Goal: Task Accomplishment & Management: Use online tool/utility

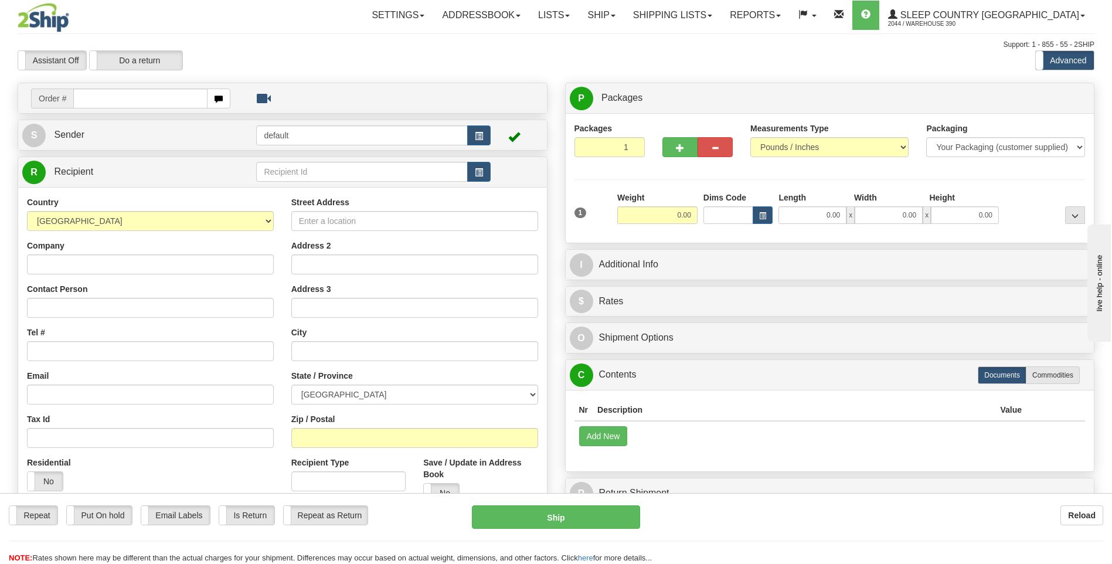
click at [169, 100] on input "text" at bounding box center [140, 99] width 134 height 20
type input "9002I115161"
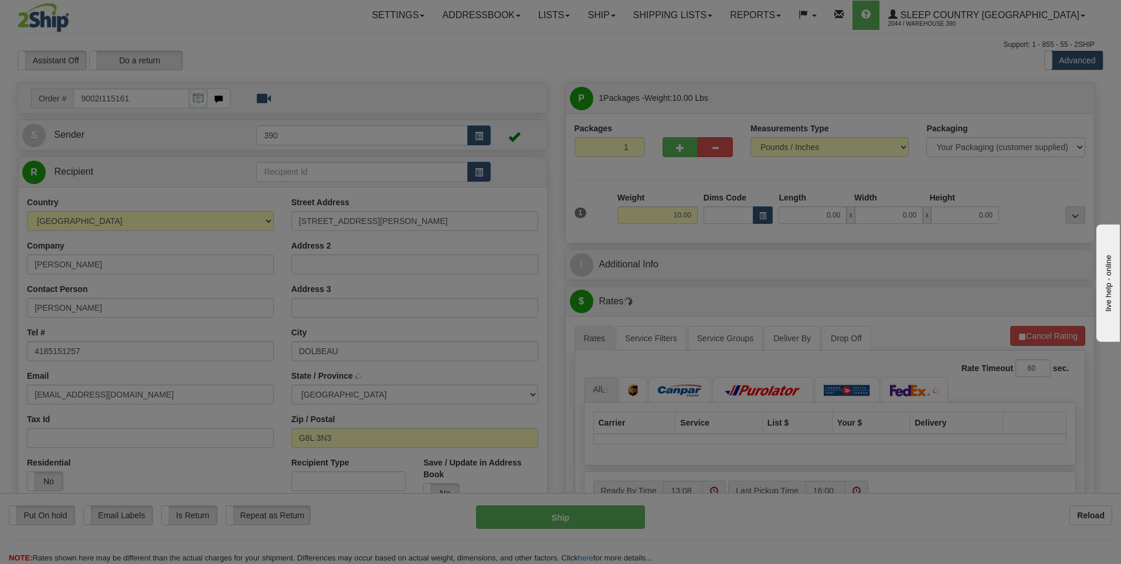
type input "DOLBEAU-MISTASSINI"
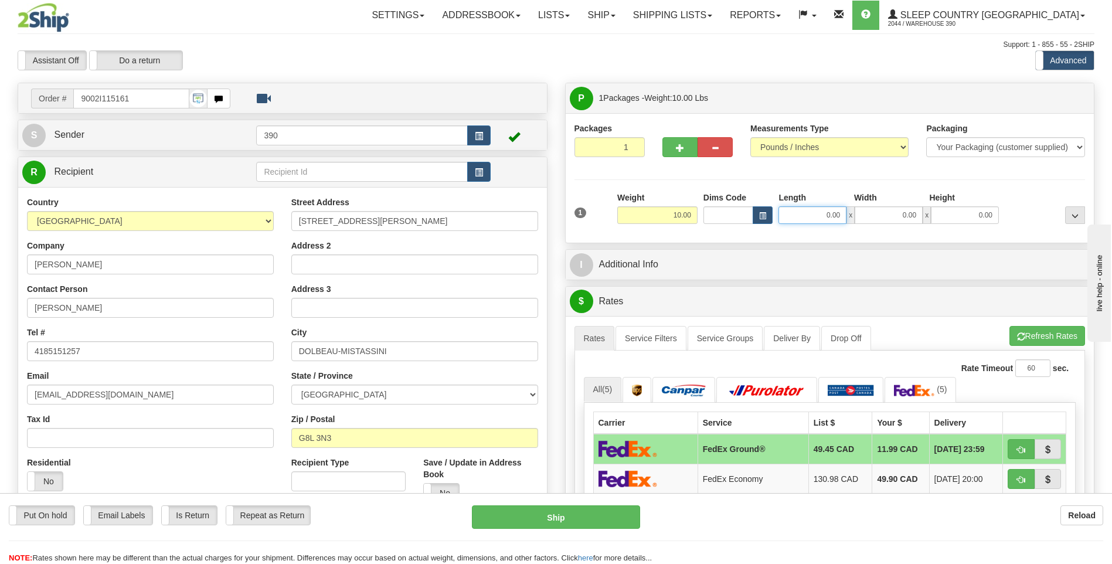
click at [801, 213] on input "0.00" at bounding box center [812, 215] width 68 height 18
type input "60.00"
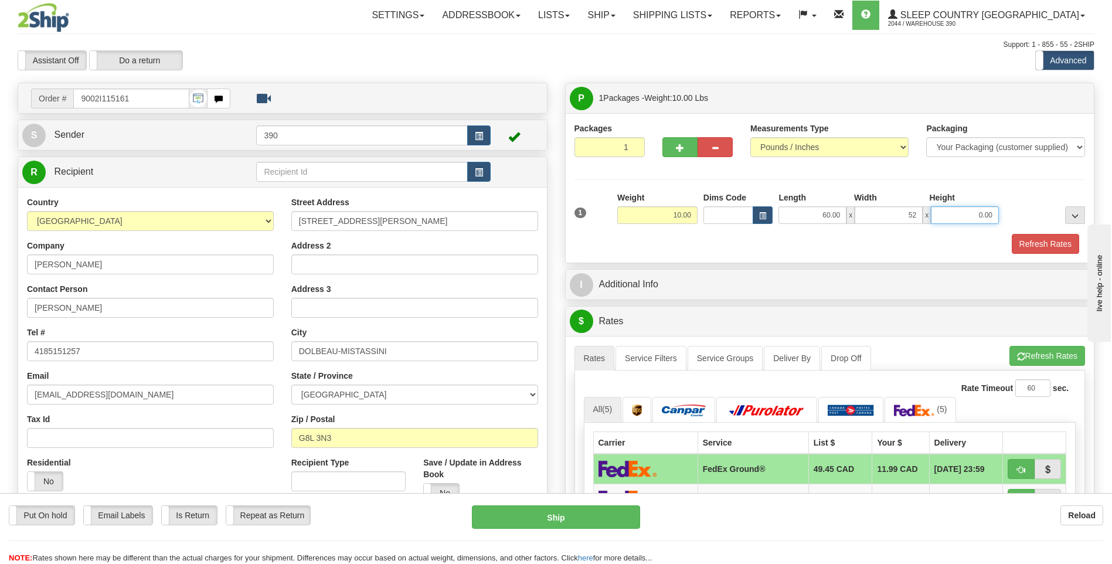
type input "52.00"
type input "9.00"
click at [1046, 355] on button "Refresh Rates" at bounding box center [1047, 356] width 76 height 20
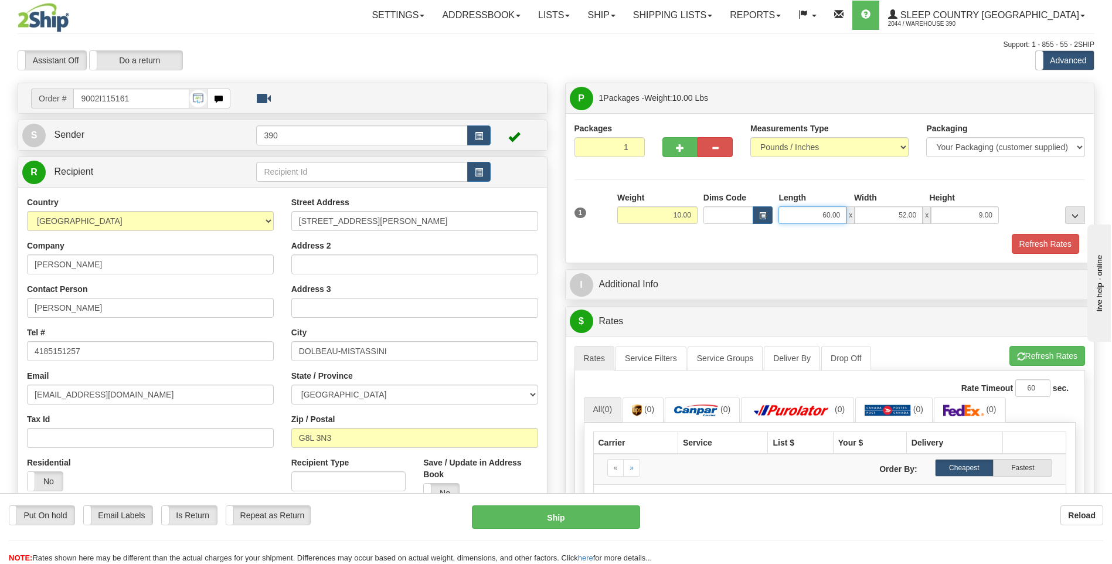
drag, startPoint x: 819, startPoint y: 215, endPoint x: 829, endPoint y: 216, distance: 10.1
click at [829, 216] on input "60.00" at bounding box center [812, 215] width 68 height 18
type input "52.00"
type input "49.00"
click at [1027, 352] on button "Refresh Rates" at bounding box center [1047, 356] width 76 height 20
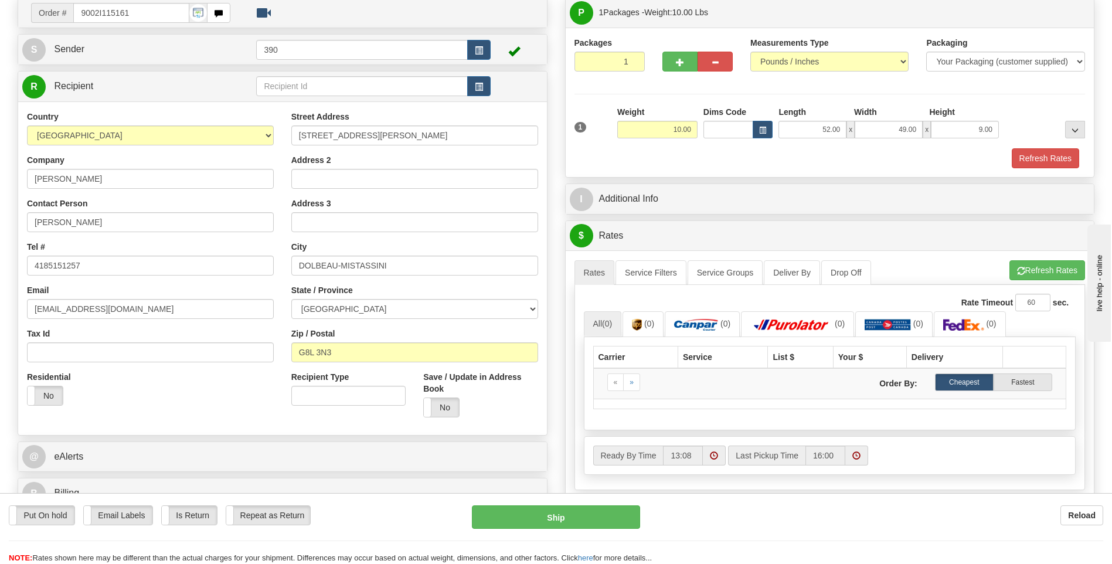
scroll to position [59, 0]
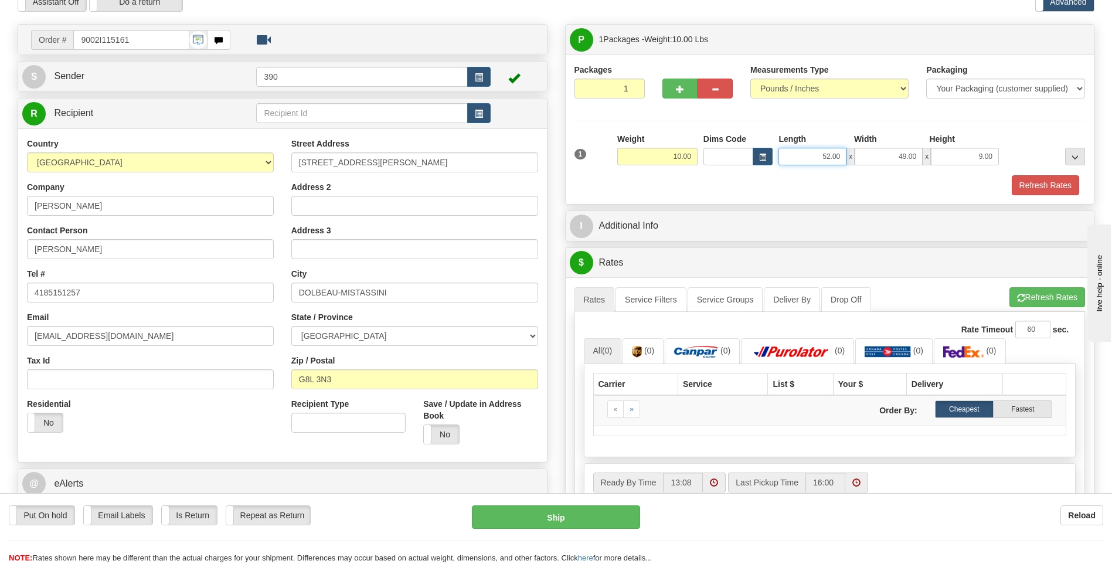
drag, startPoint x: 806, startPoint y: 159, endPoint x: 849, endPoint y: 159, distance: 42.8
click at [858, 166] on div "1 Weight 10.00 Dims Code x x" at bounding box center [830, 154] width 517 height 42
type input "50.00"
type input "30.00"
type input "6.00"
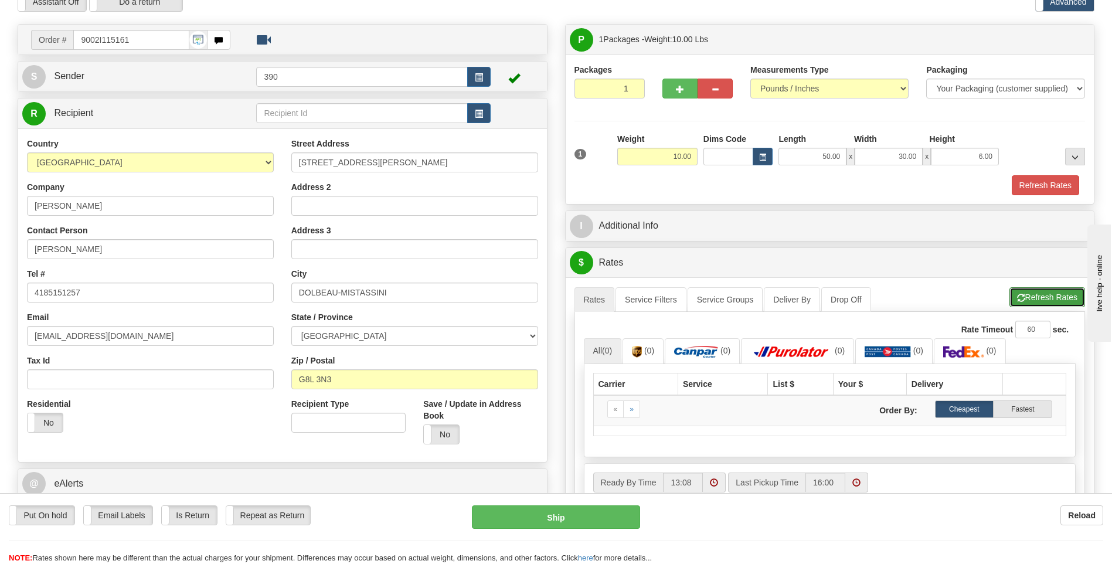
click at [1035, 297] on button "Refresh Rates" at bounding box center [1047, 297] width 76 height 20
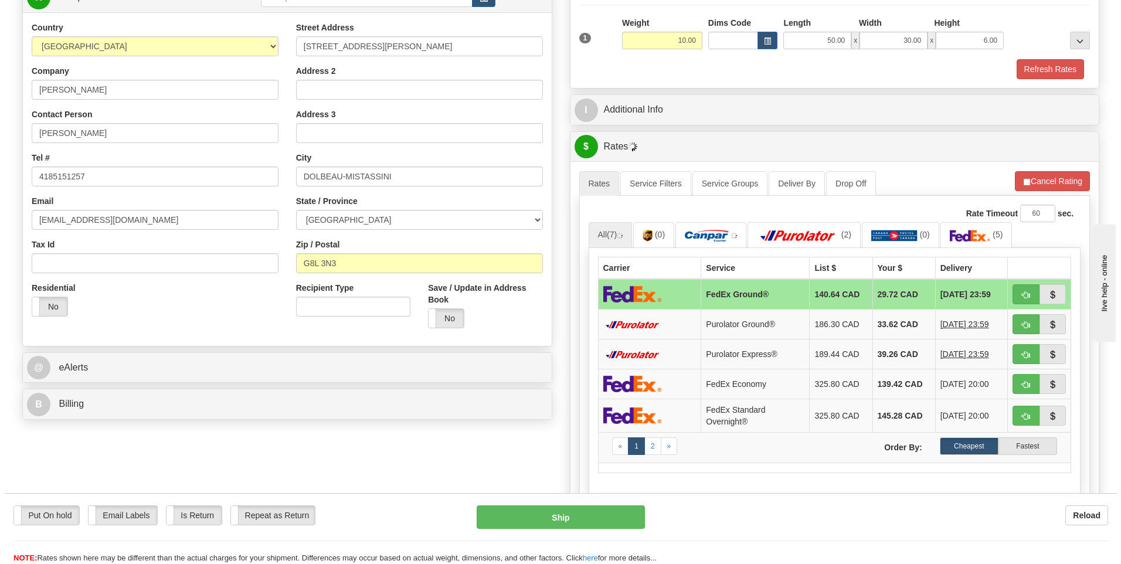
scroll to position [176, 0]
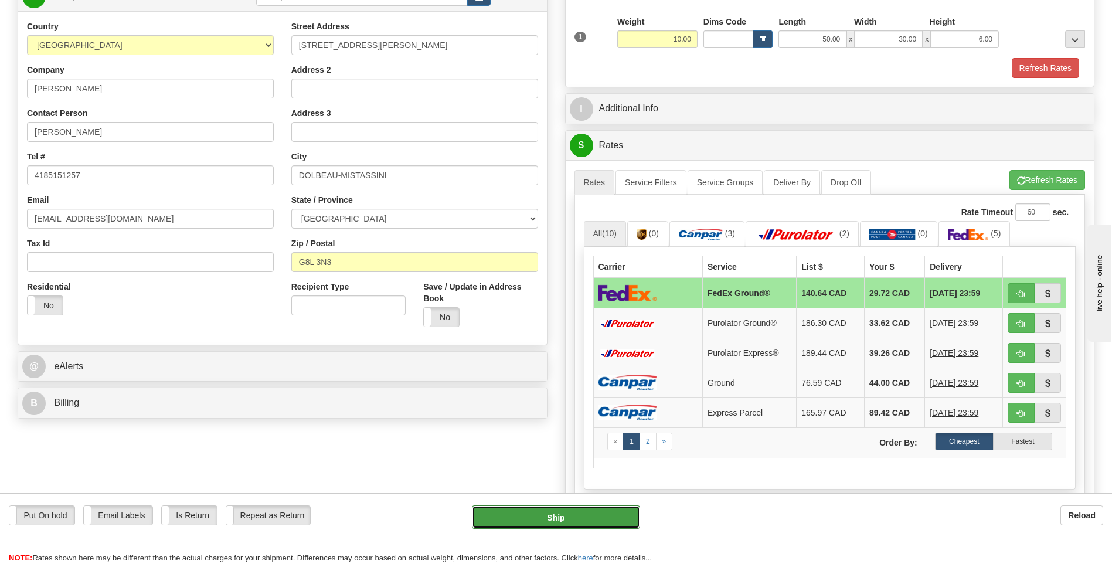
click at [575, 518] on button "Ship" at bounding box center [556, 516] width 168 height 23
type input "92"
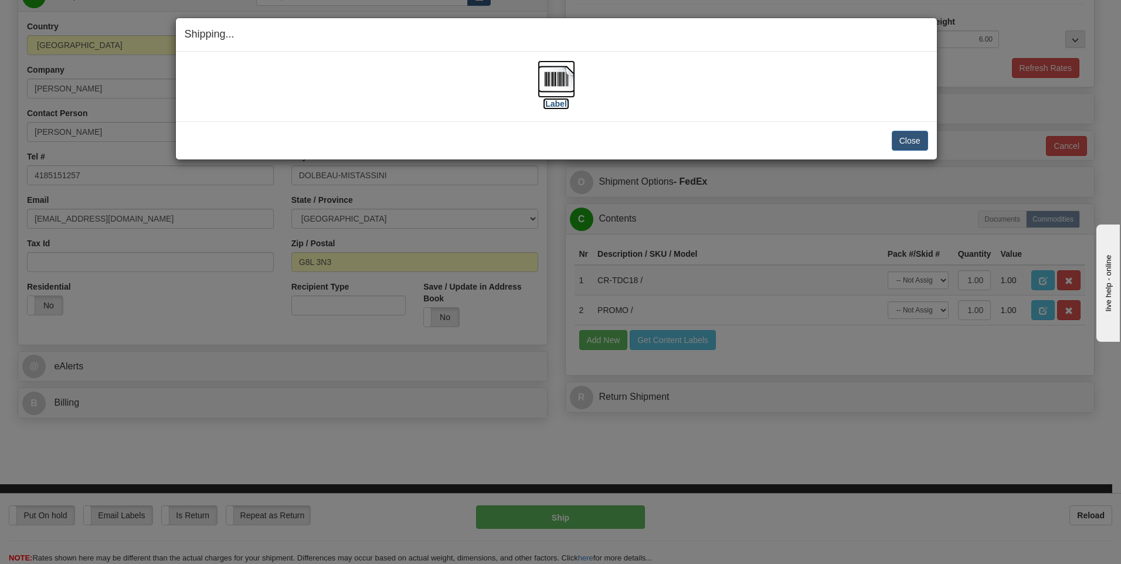
click at [557, 79] on img at bounding box center [557, 79] width 38 height 38
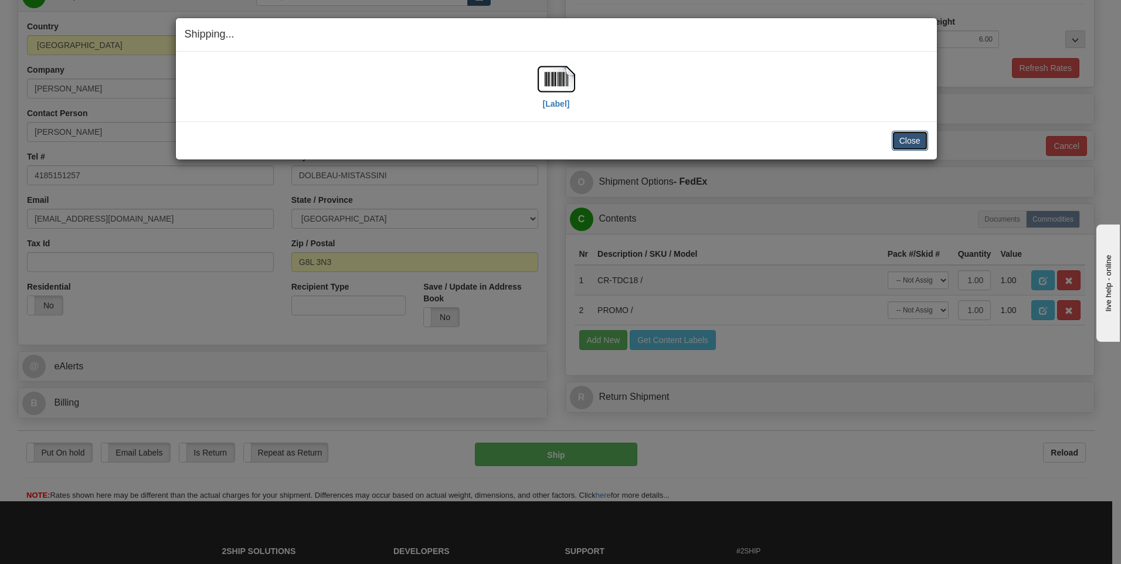
click at [903, 144] on button "Close" at bounding box center [910, 141] width 36 height 20
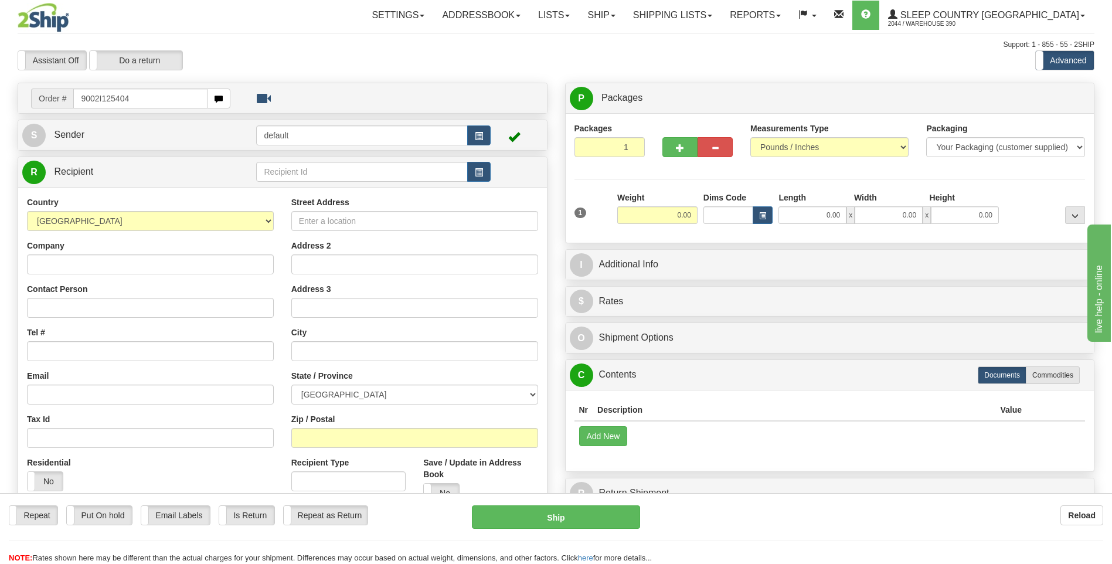
type input "9002I125404"
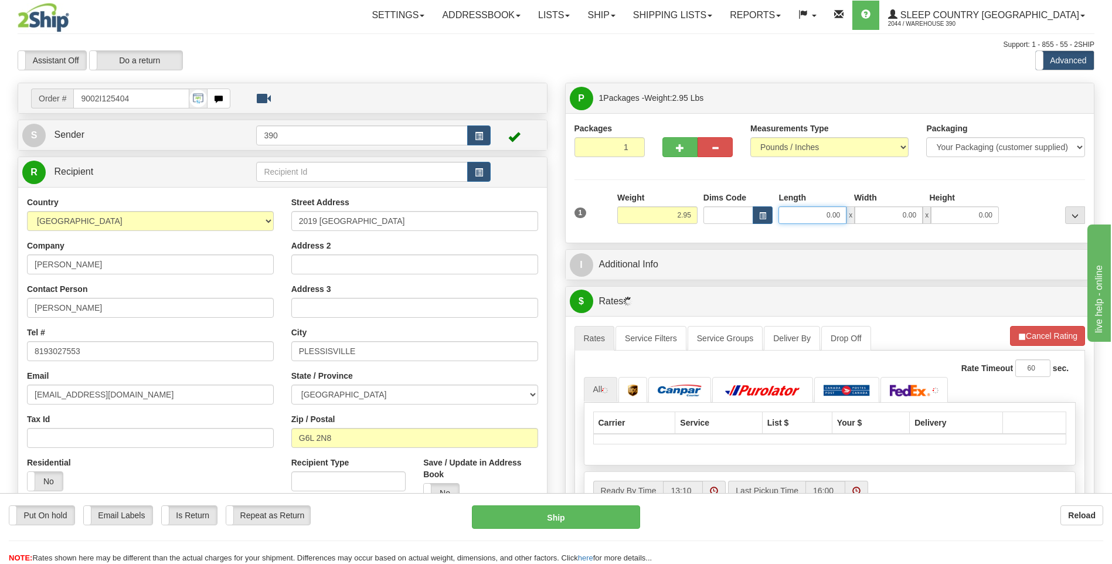
click at [802, 214] on input "0.00" at bounding box center [812, 215] width 68 height 18
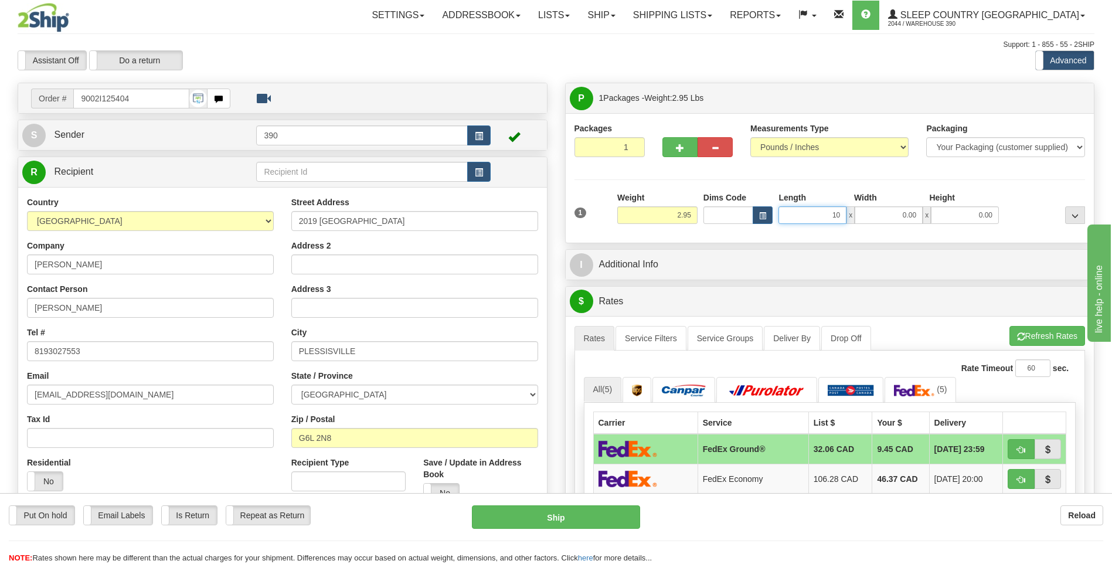
type input "10.00"
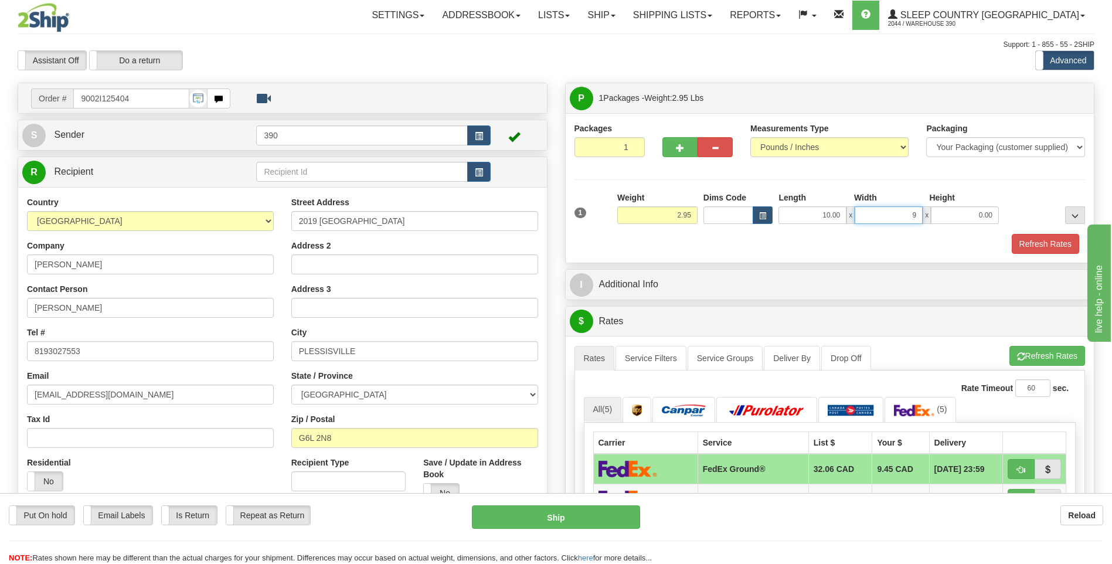
type input "9.00"
type input "7.00"
click at [1018, 353] on span "button" at bounding box center [1021, 357] width 8 height 8
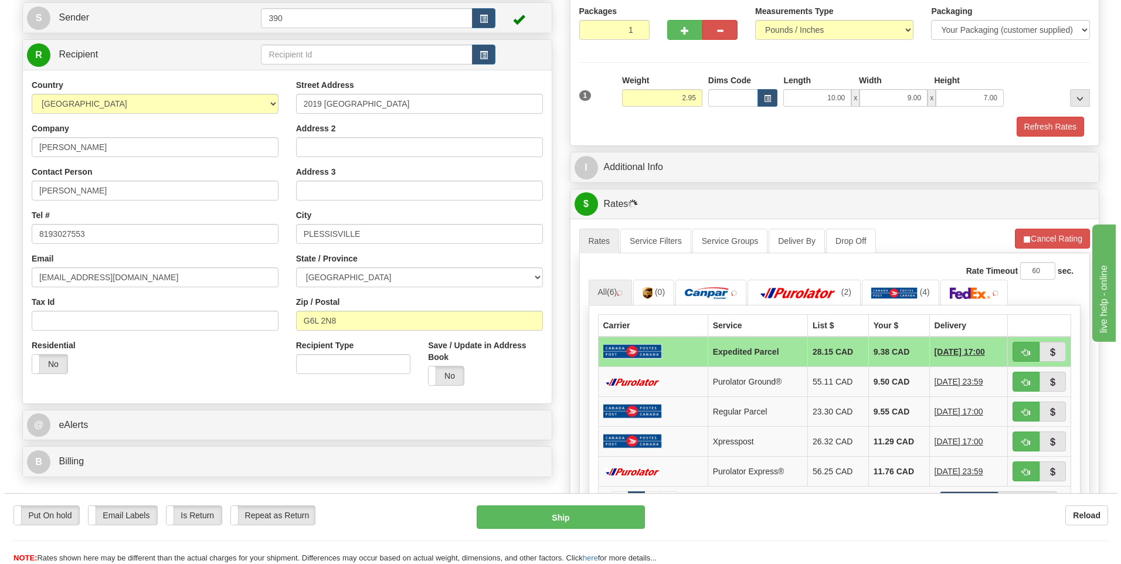
scroll to position [176, 0]
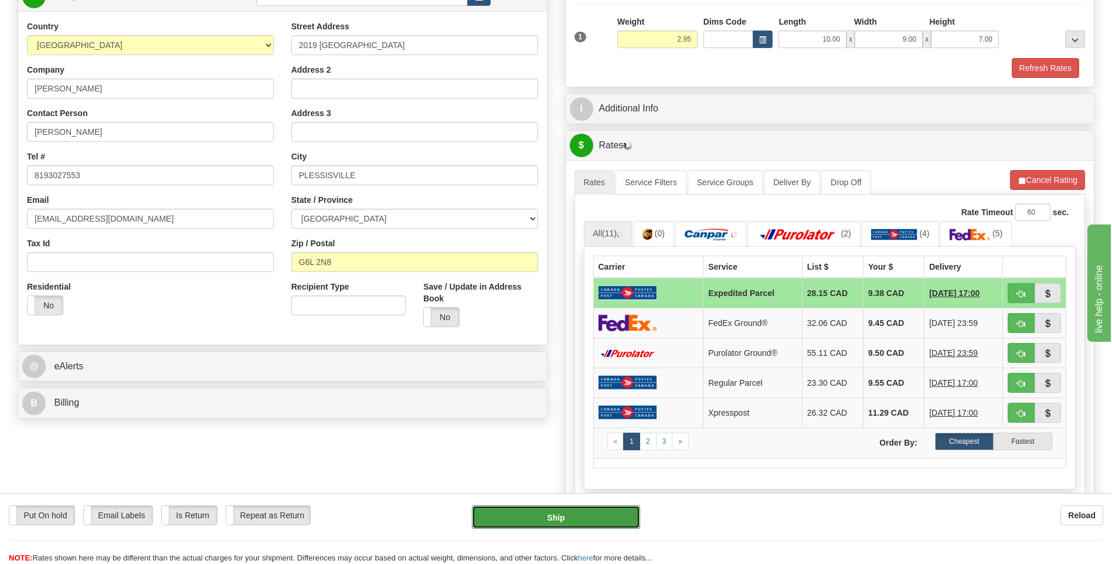
click at [572, 516] on button "Ship" at bounding box center [556, 516] width 168 height 23
type input "DOM.EP"
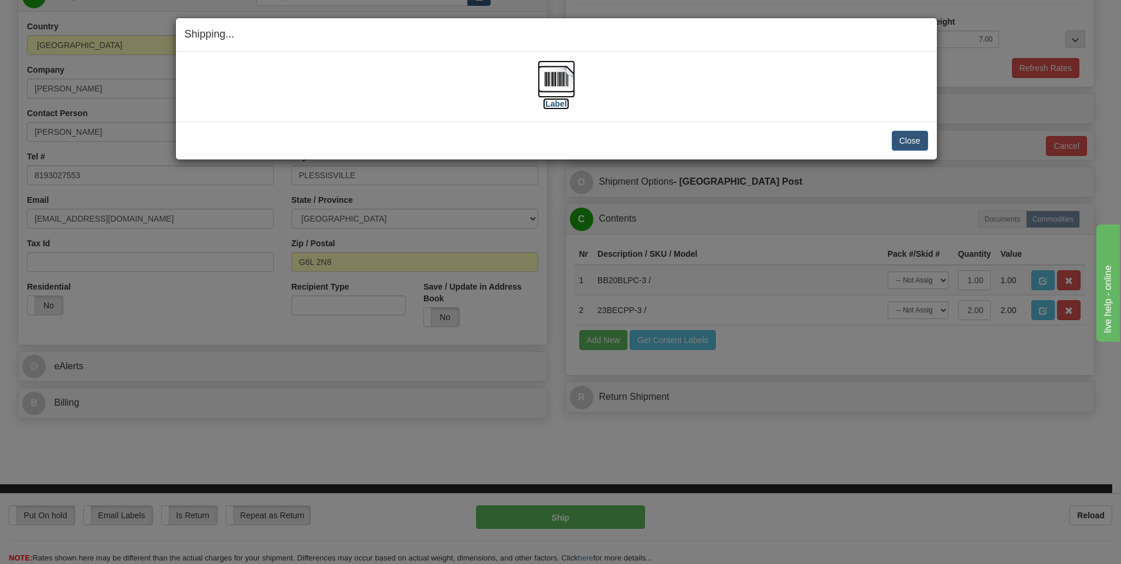
click at [557, 77] on img at bounding box center [557, 79] width 38 height 38
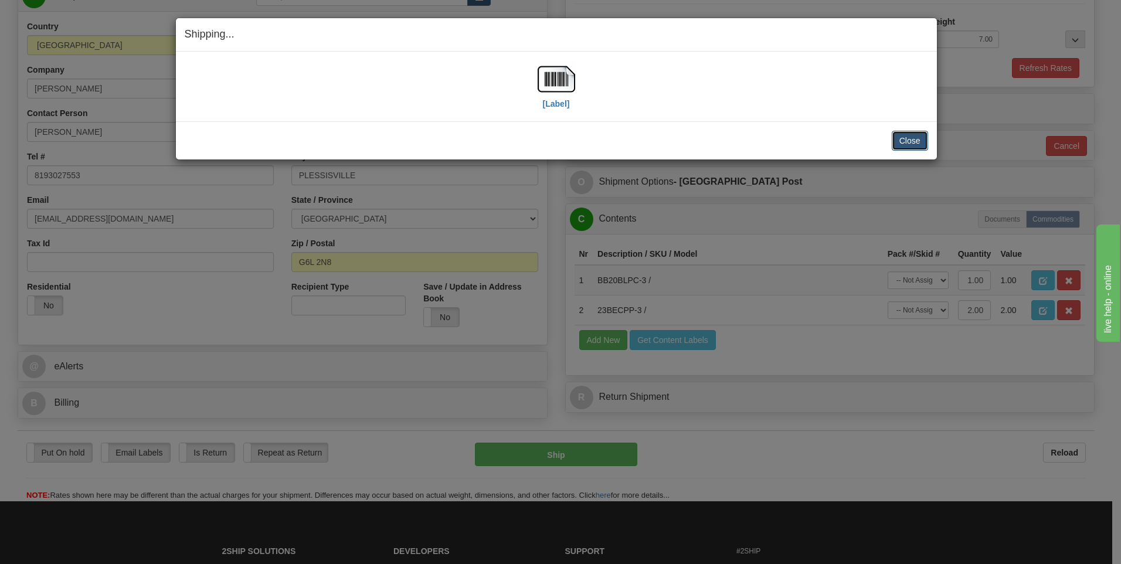
click at [903, 135] on button "Close" at bounding box center [910, 141] width 36 height 20
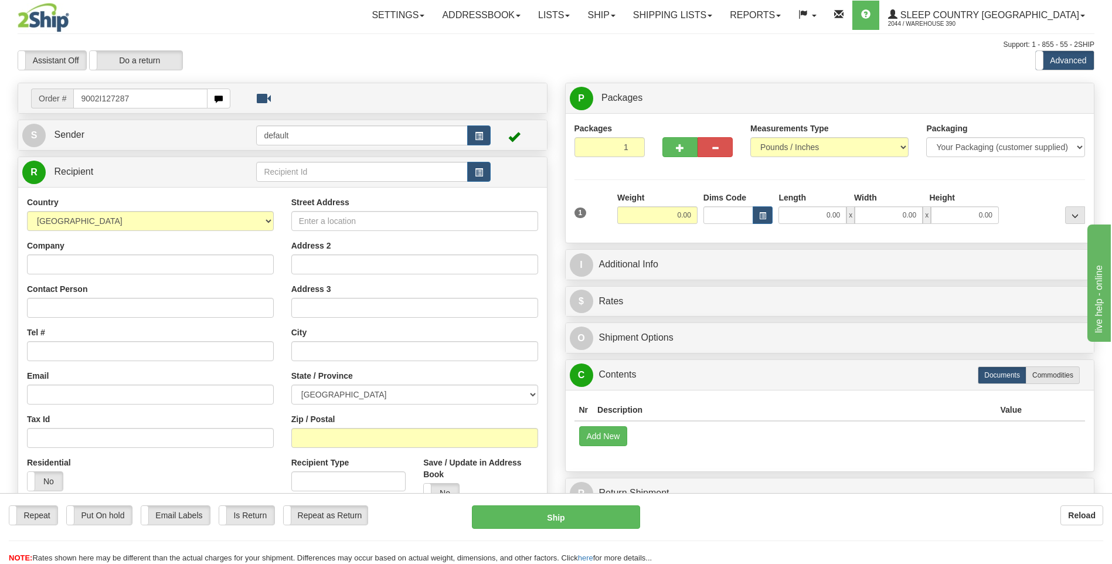
type input "9002I127287"
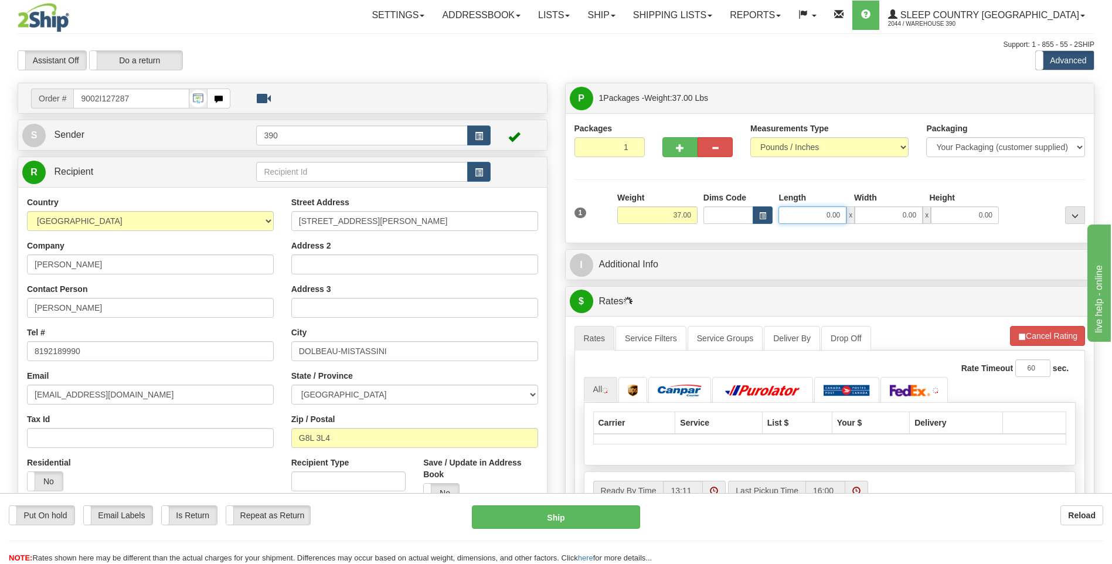
click at [799, 216] on input "0.00" at bounding box center [812, 215] width 68 height 18
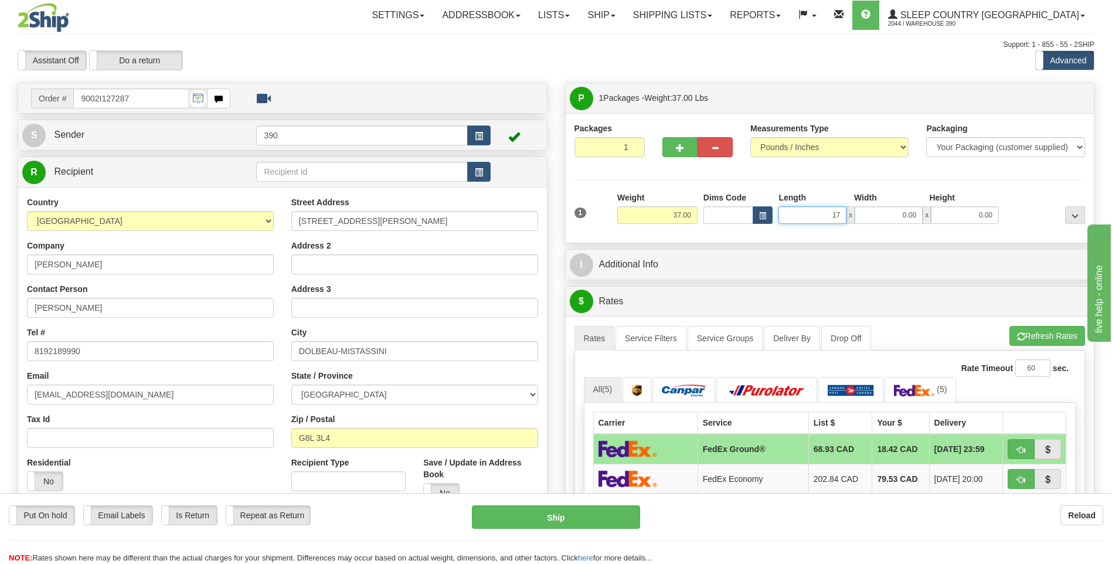
type input "17.00"
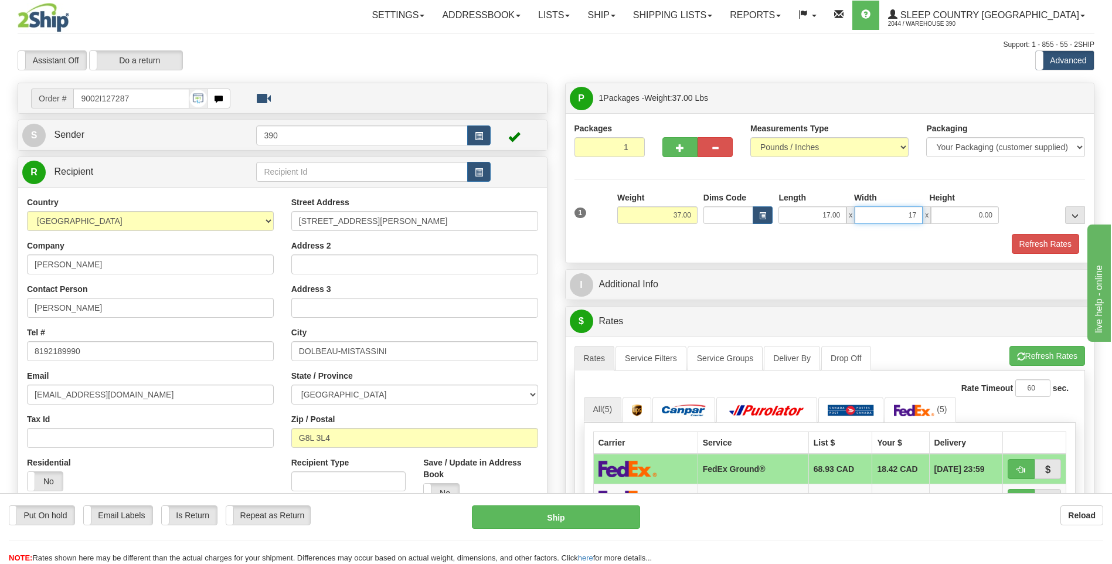
type input "17.00"
type input "38.00"
click at [1022, 353] on span "button" at bounding box center [1021, 357] width 8 height 8
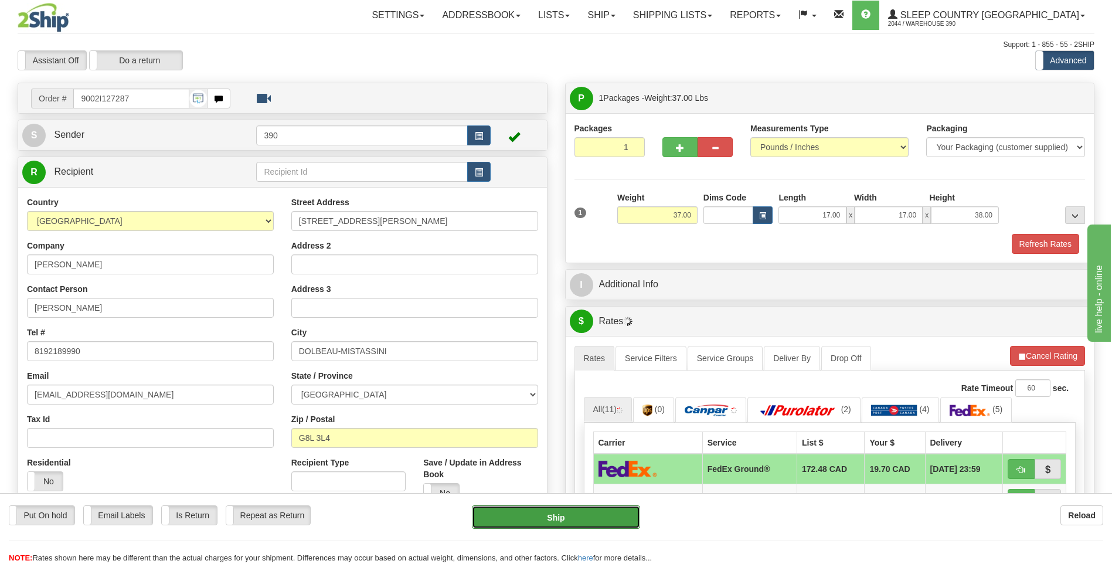
click at [617, 516] on button "Ship" at bounding box center [556, 516] width 168 height 23
type input "92"
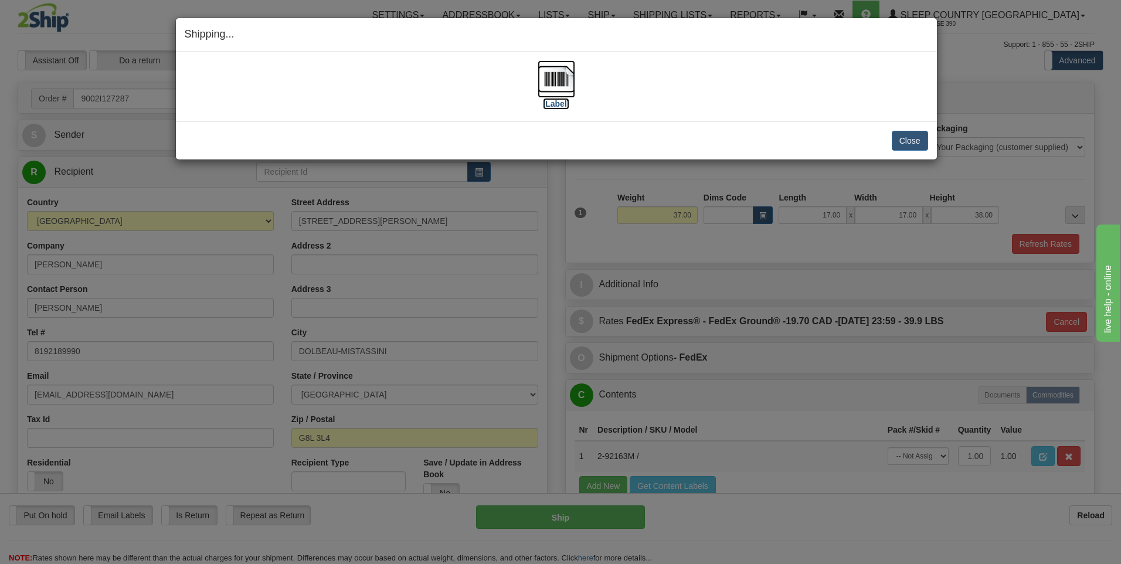
click at [556, 67] on img at bounding box center [557, 79] width 38 height 38
click at [917, 140] on button "Close" at bounding box center [910, 141] width 36 height 20
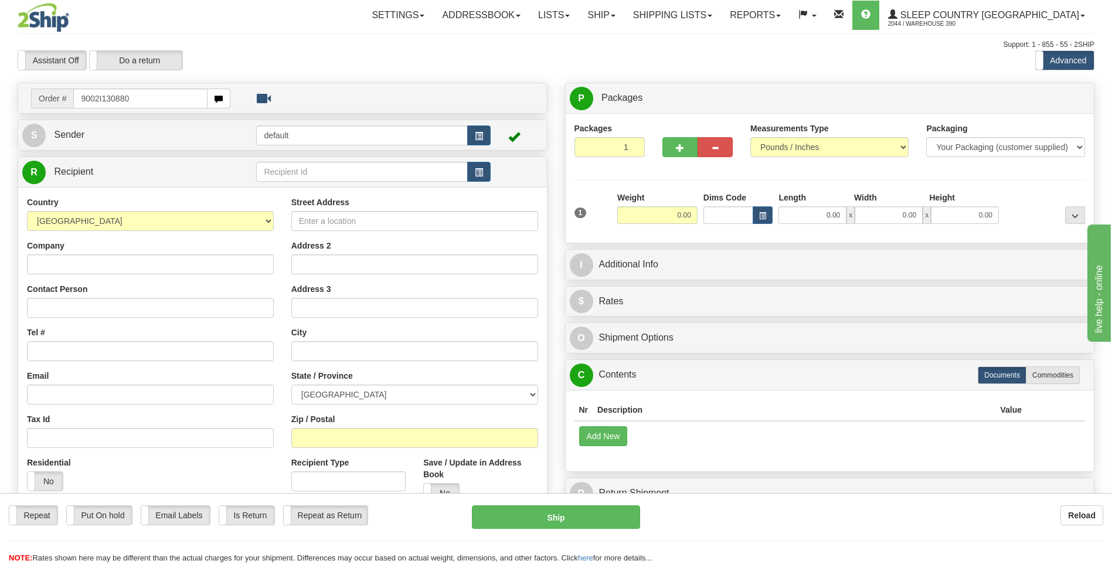
type input "9002I130880"
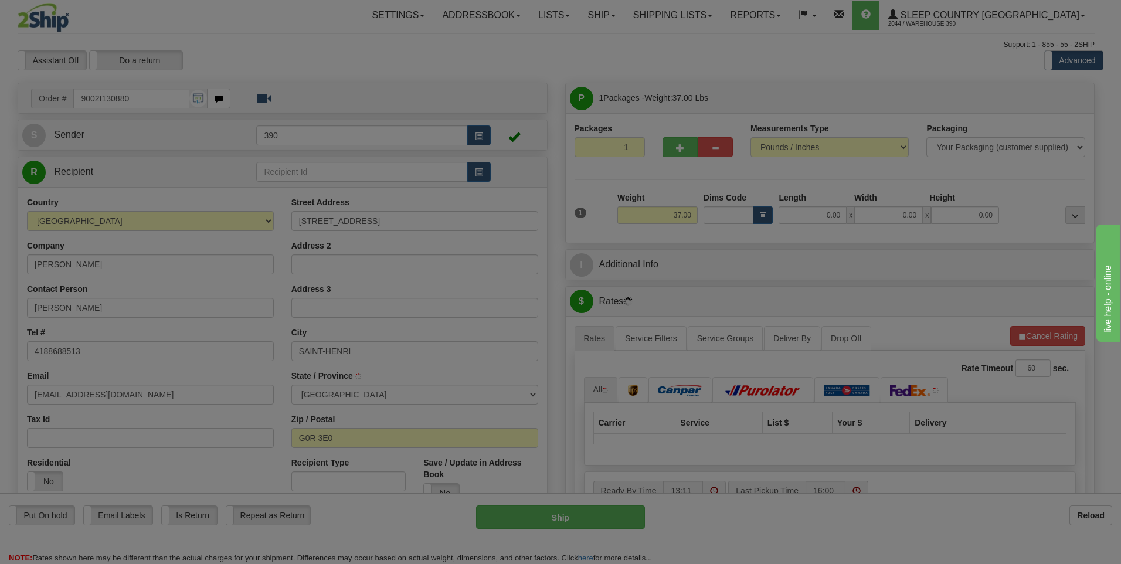
type input "SAINT-HENRI-DE-LEVIS"
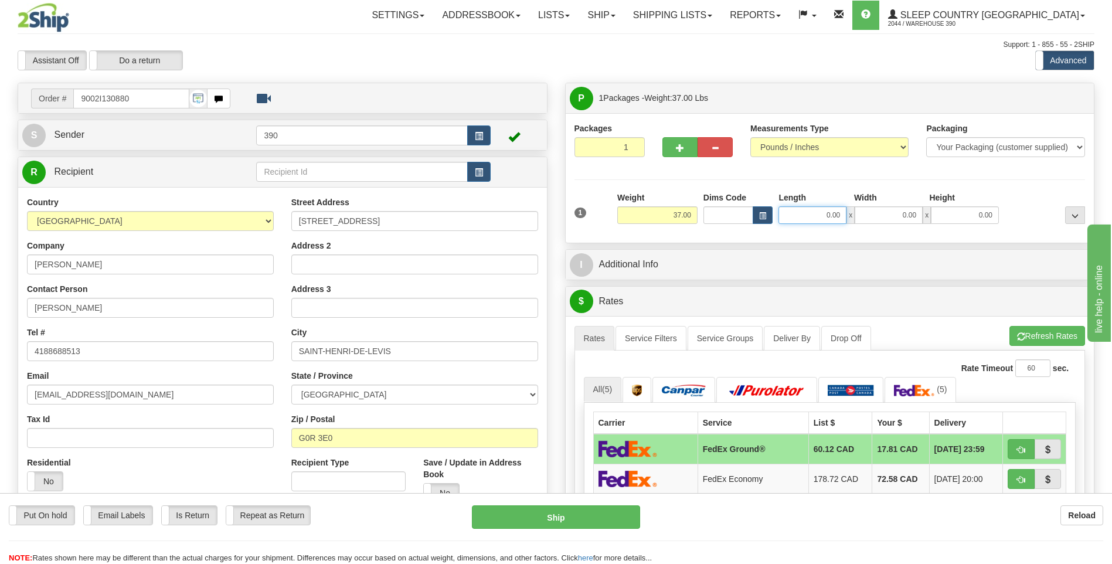
click at [809, 216] on input "0.00" at bounding box center [812, 215] width 68 height 18
type input "16.00"
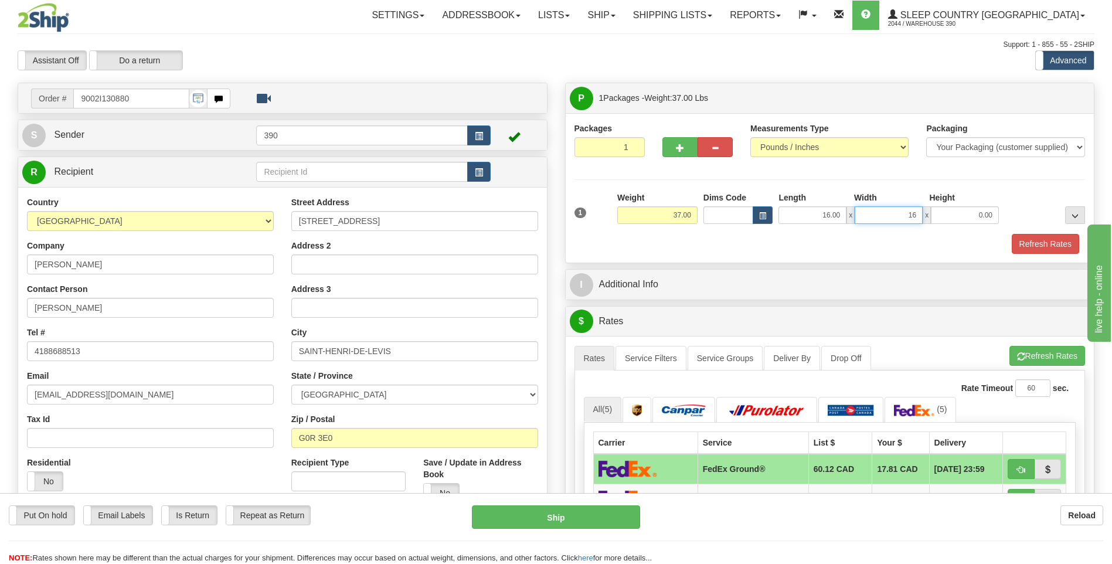
type input "16.00"
type input "37.00"
click at [1030, 355] on button "Refresh Rates" at bounding box center [1047, 356] width 76 height 20
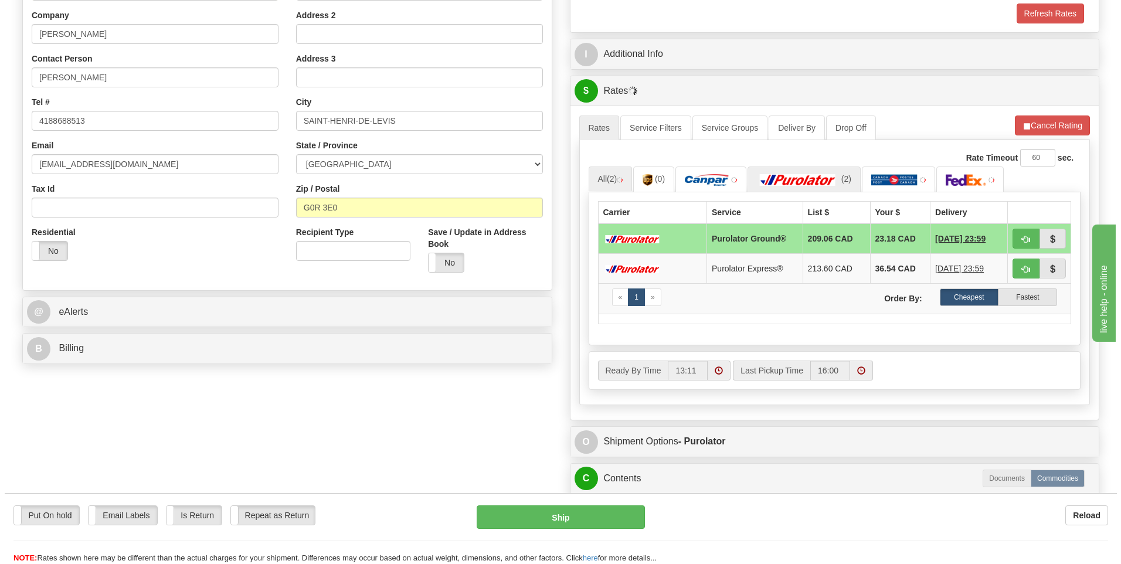
scroll to position [234, 0]
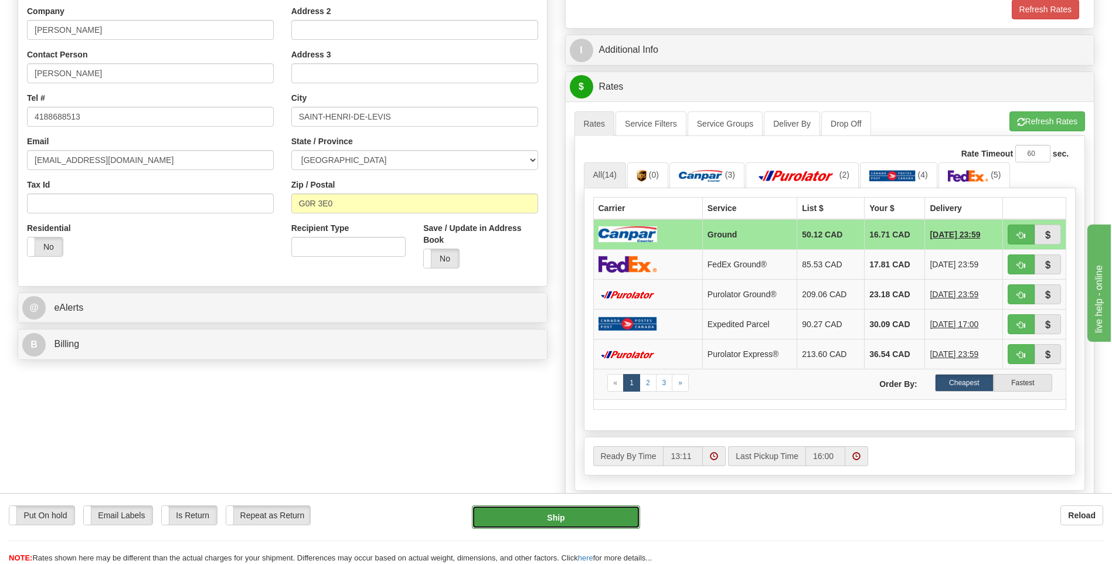
click at [564, 516] on button "Ship" at bounding box center [556, 516] width 168 height 23
type input "1"
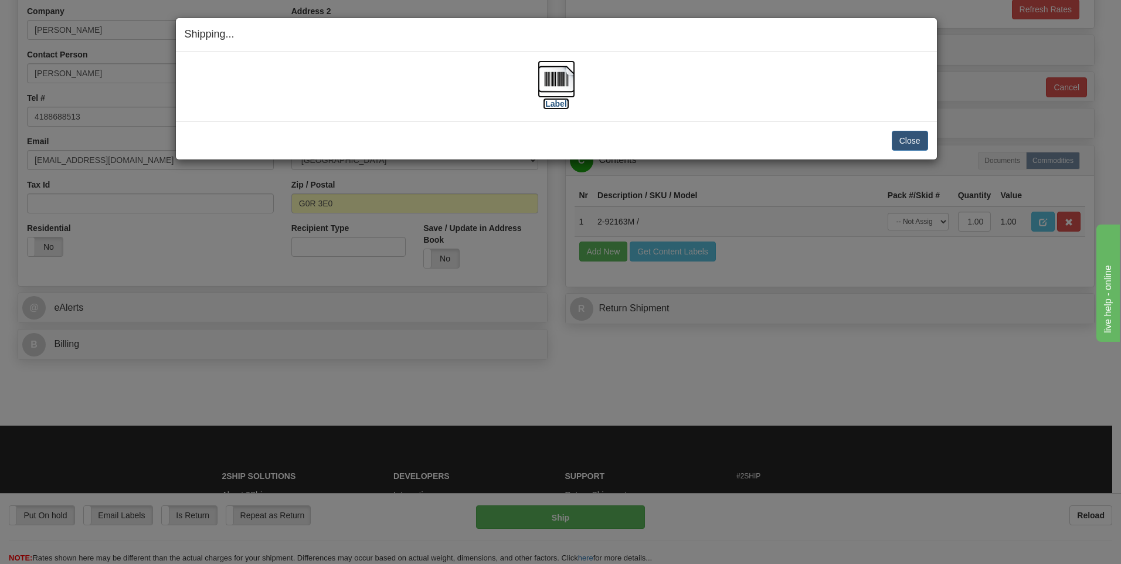
click at [566, 77] on img at bounding box center [557, 79] width 38 height 38
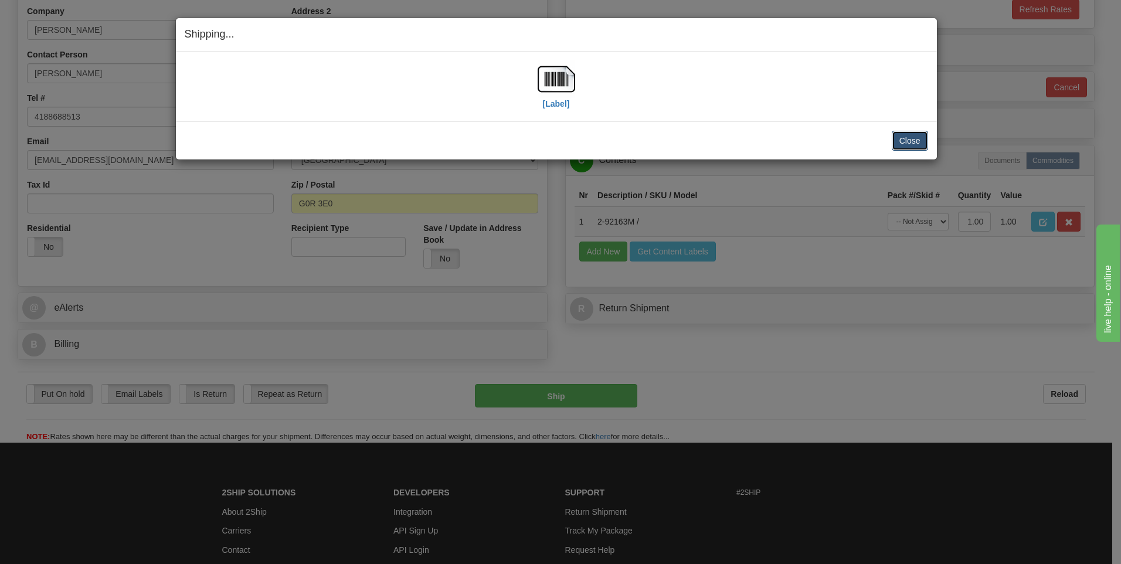
click at [909, 145] on button "Close" at bounding box center [910, 141] width 36 height 20
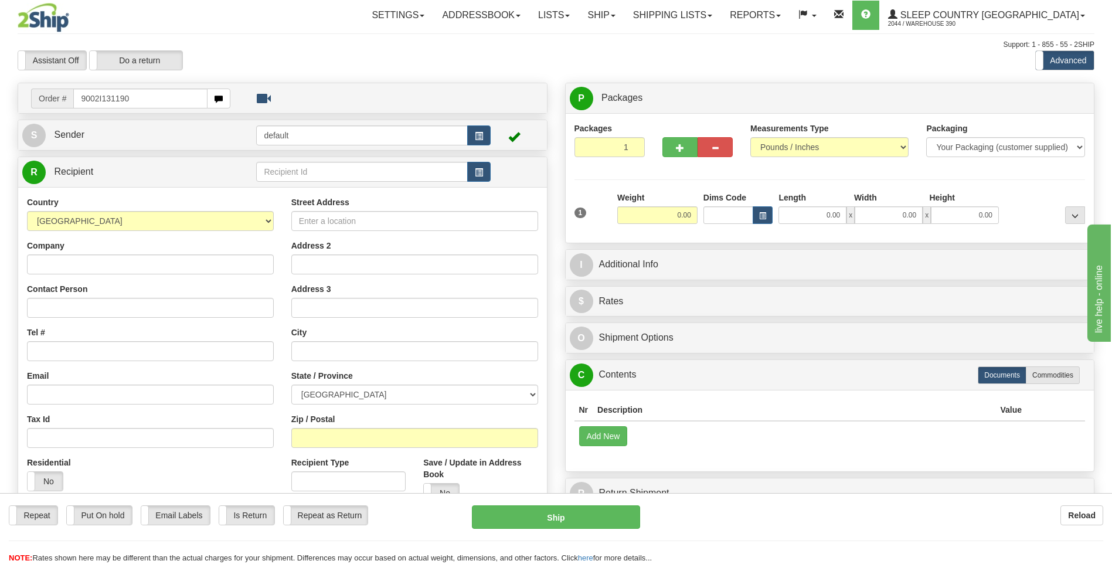
type input "9002I131190"
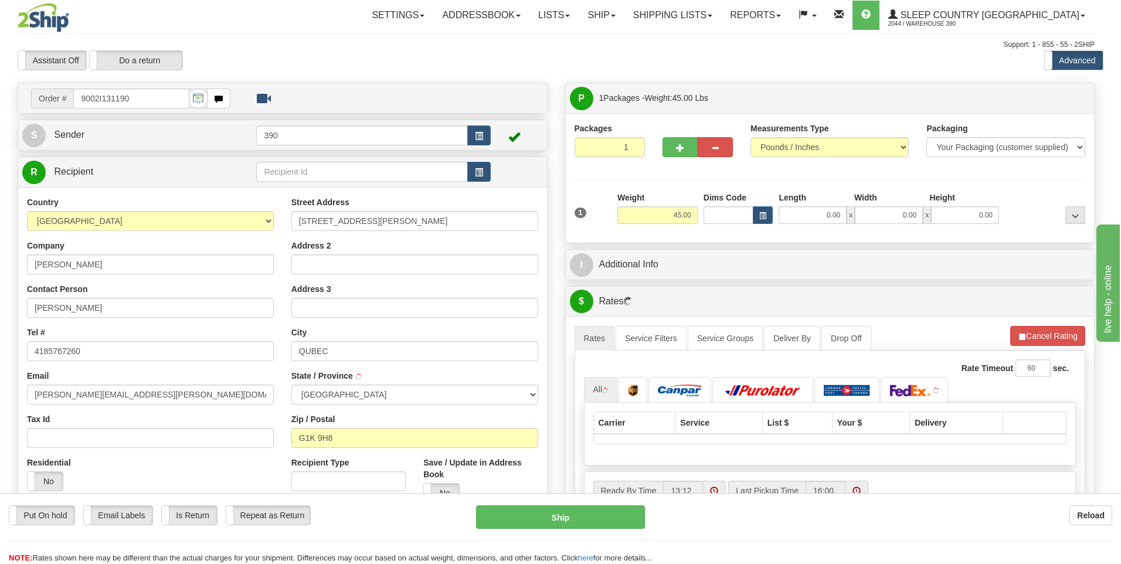
type input "[GEOGRAPHIC_DATA]"
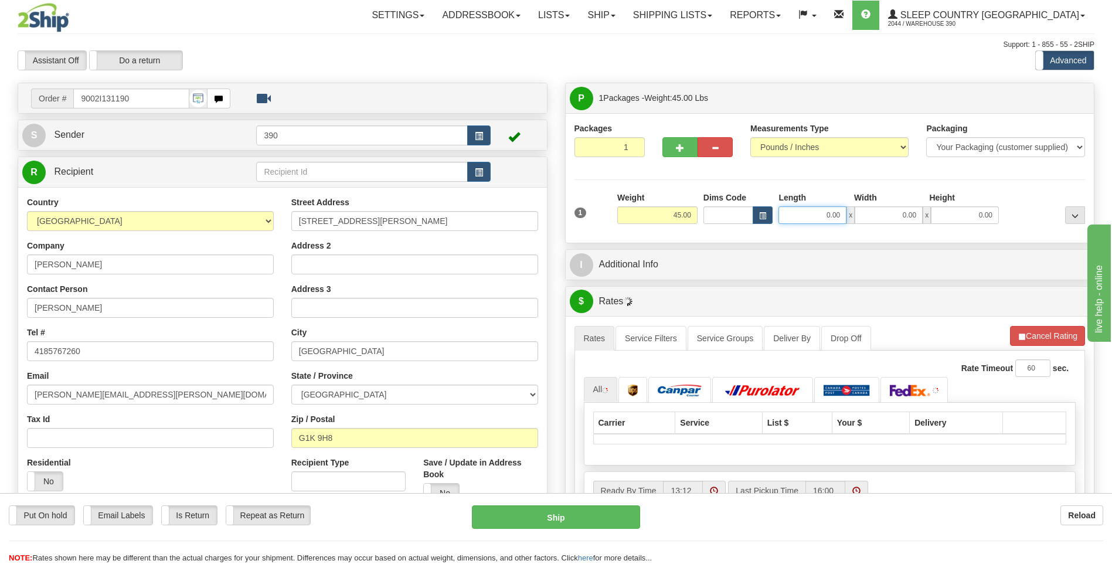
click at [806, 219] on input "0.00" at bounding box center [812, 215] width 68 height 18
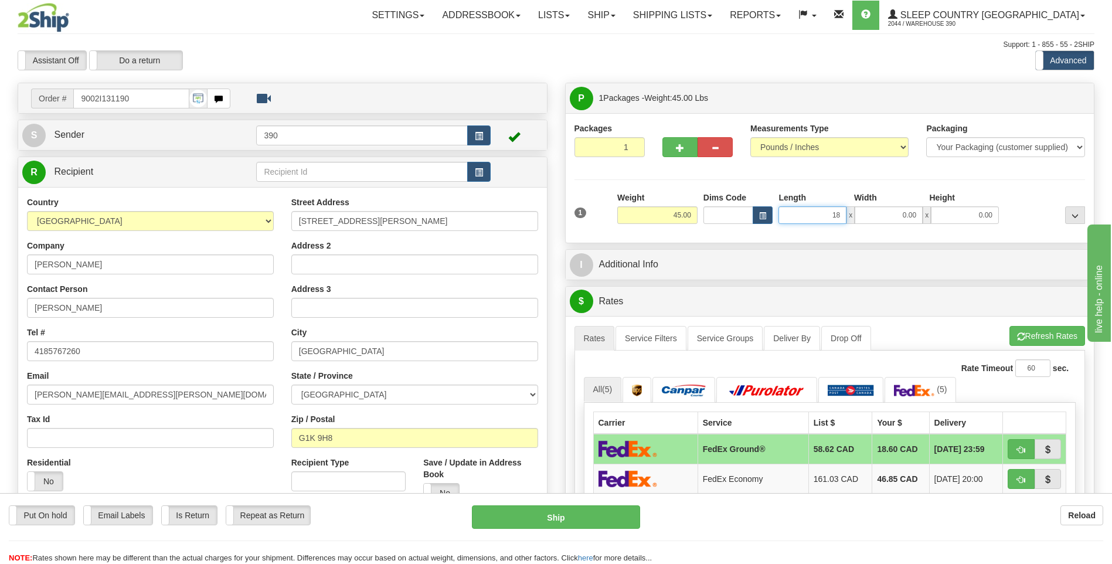
type input "18.00"
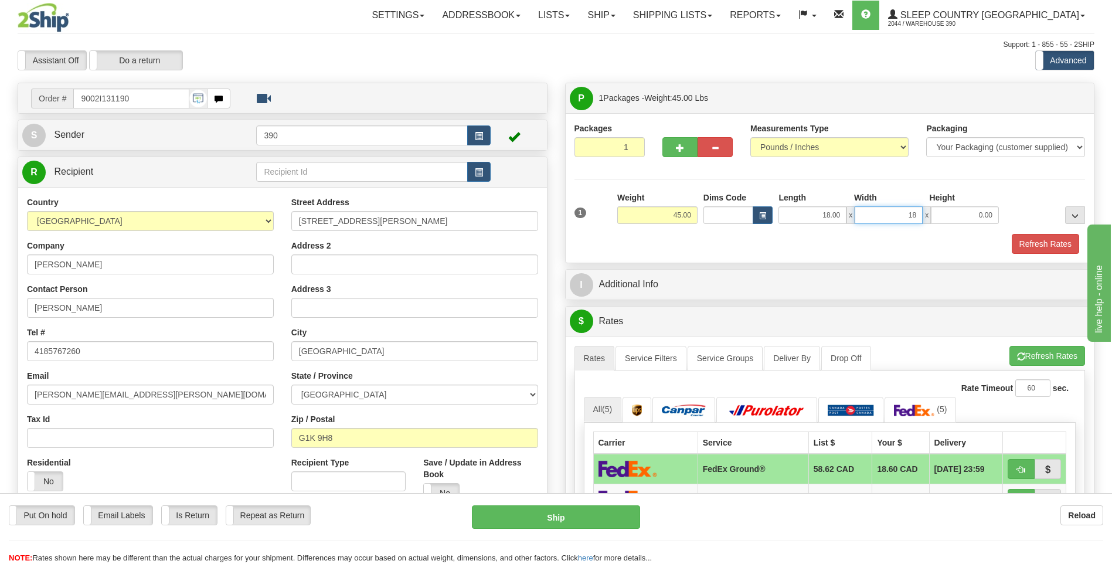
type input "18.00"
type input "37.00"
click at [1013, 348] on button "Refresh Rates" at bounding box center [1047, 356] width 76 height 20
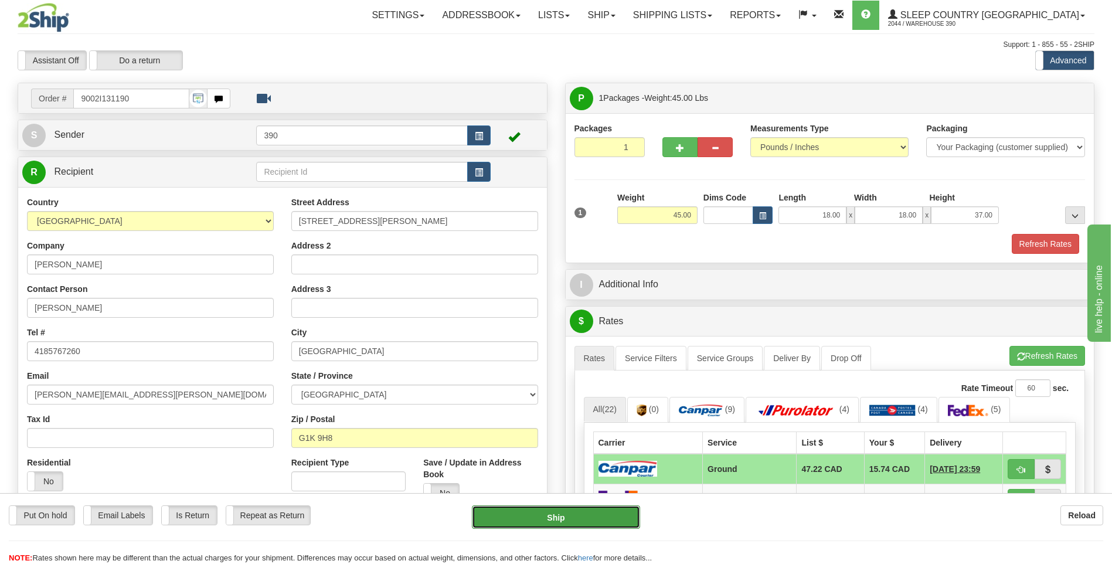
click at [577, 518] on button "Ship" at bounding box center [556, 516] width 168 height 23
type input "1"
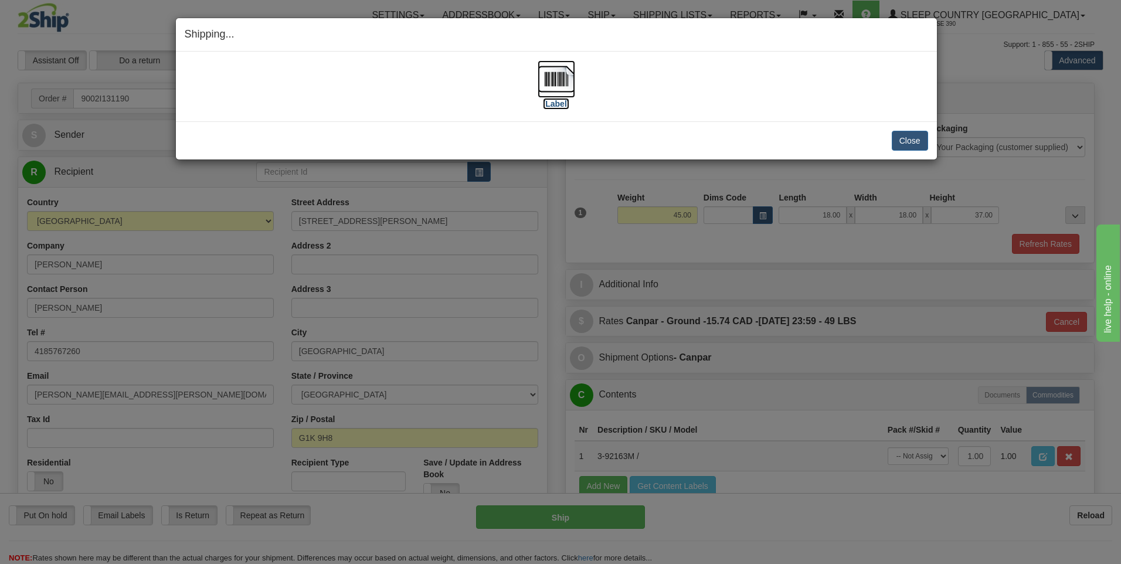
click at [558, 79] on img at bounding box center [557, 79] width 38 height 38
click at [910, 142] on button "Close" at bounding box center [910, 141] width 36 height 20
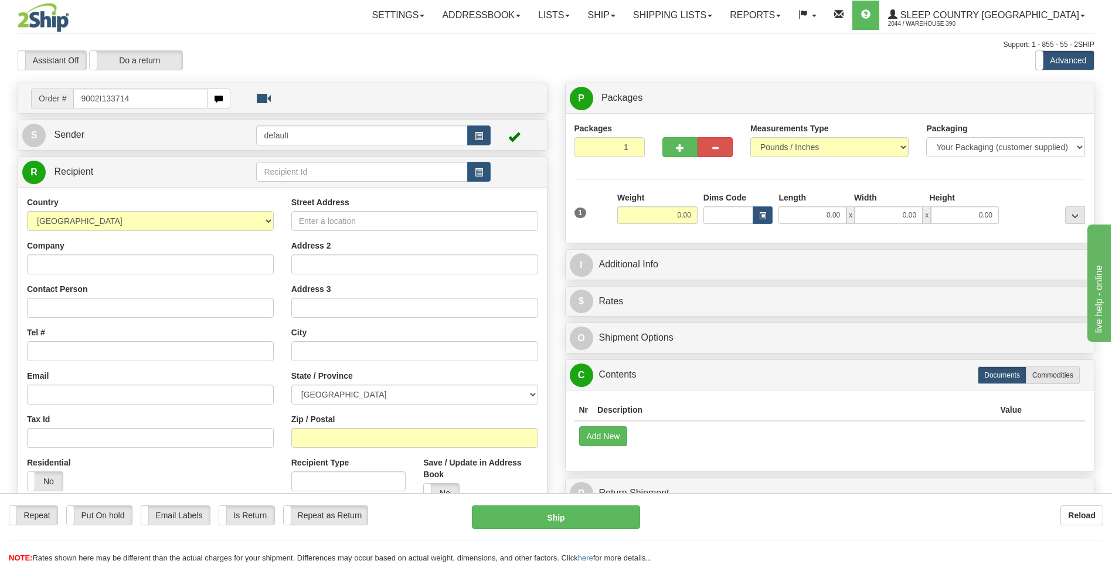
type input "9002I133714"
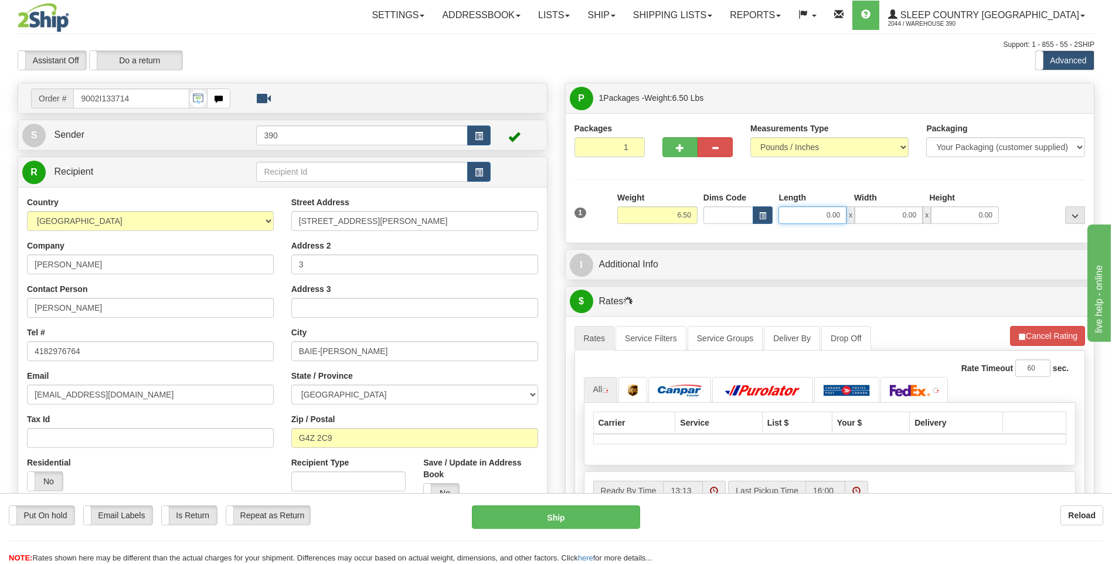
click at [808, 213] on input "0.00" at bounding box center [812, 215] width 68 height 18
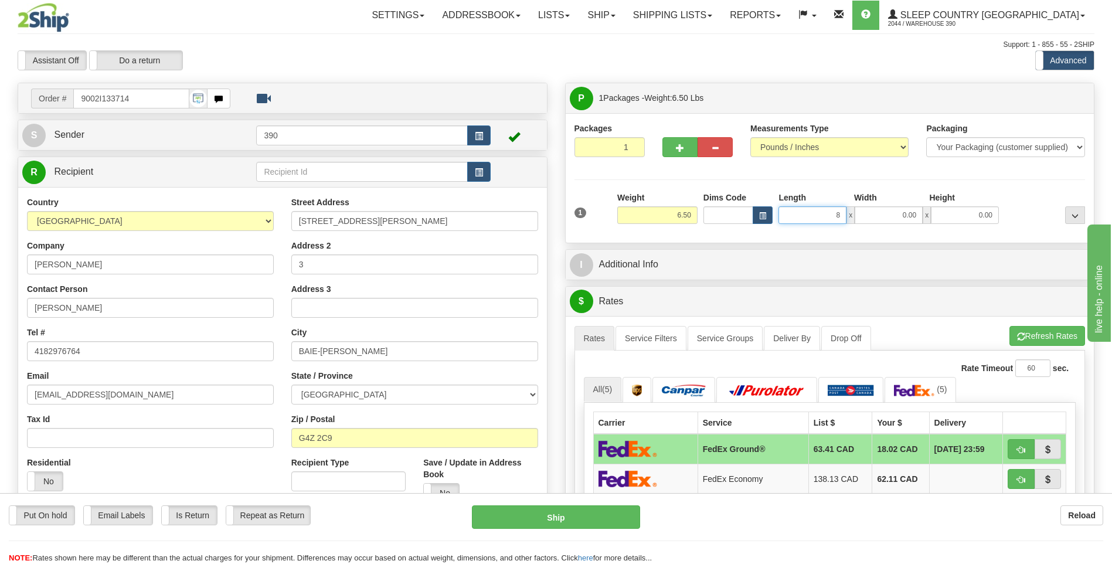
type input "8.00"
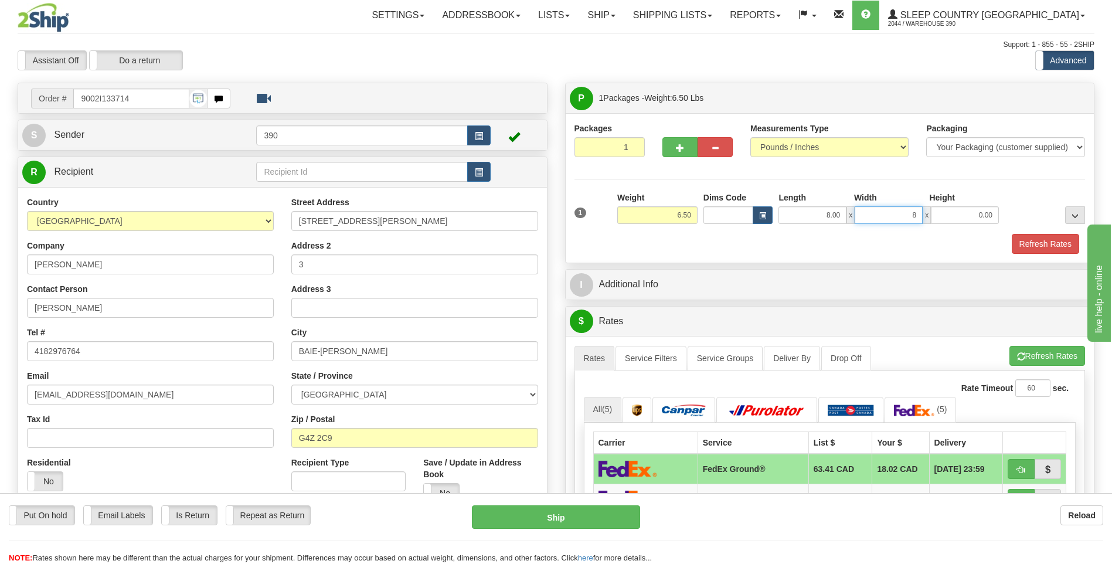
type input "8.00"
type input "10.00"
click at [517, 518] on button "Ship" at bounding box center [556, 516] width 168 height 23
type input "92"
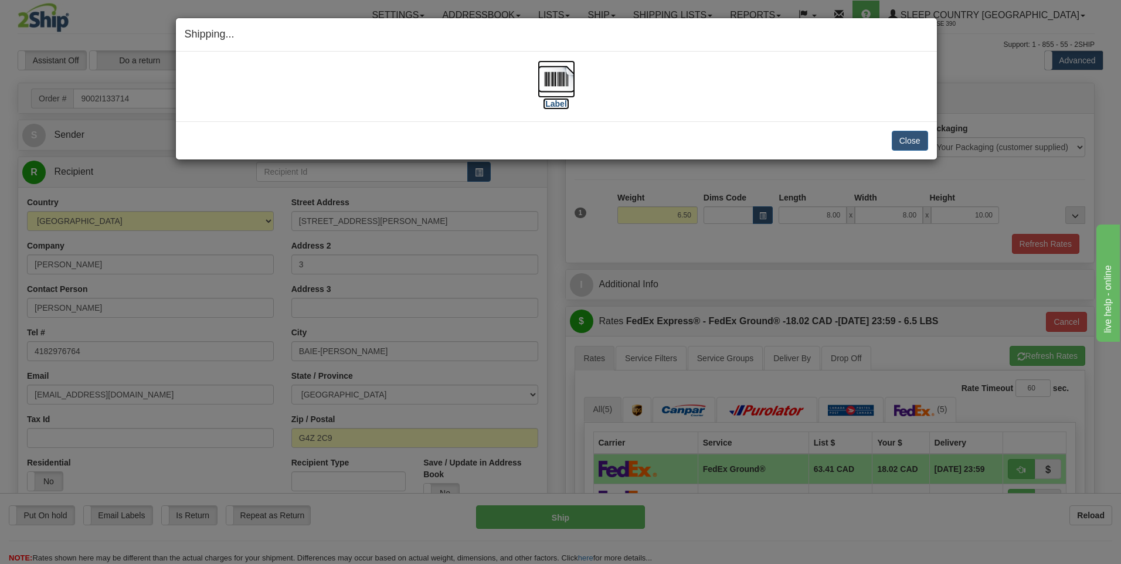
click at [552, 76] on img at bounding box center [557, 79] width 38 height 38
click at [911, 142] on button "Close" at bounding box center [910, 141] width 36 height 20
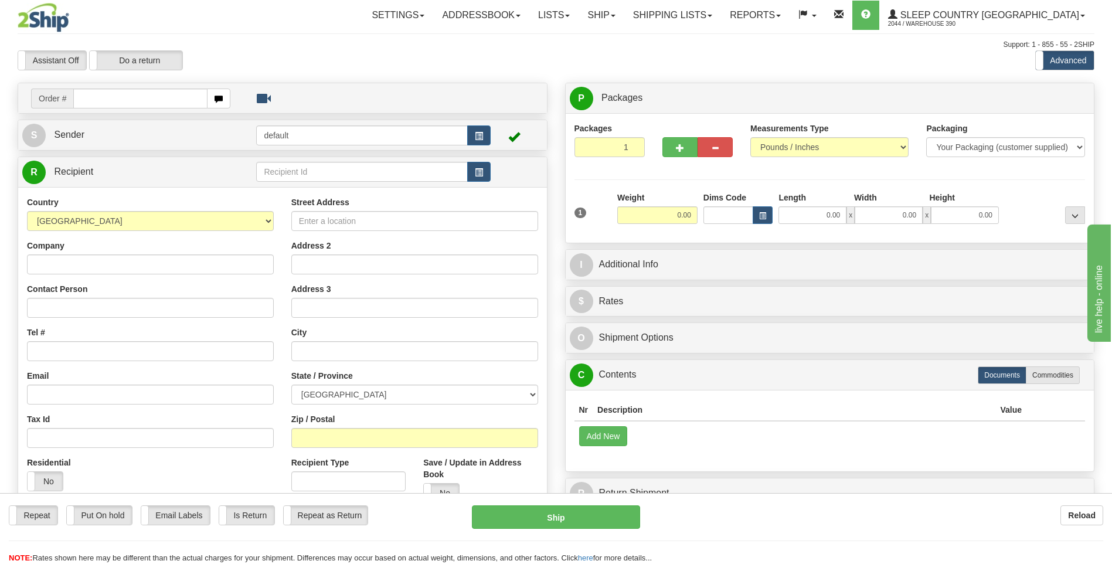
click at [116, 101] on input "text" at bounding box center [140, 99] width 134 height 20
type input "9002I133733"
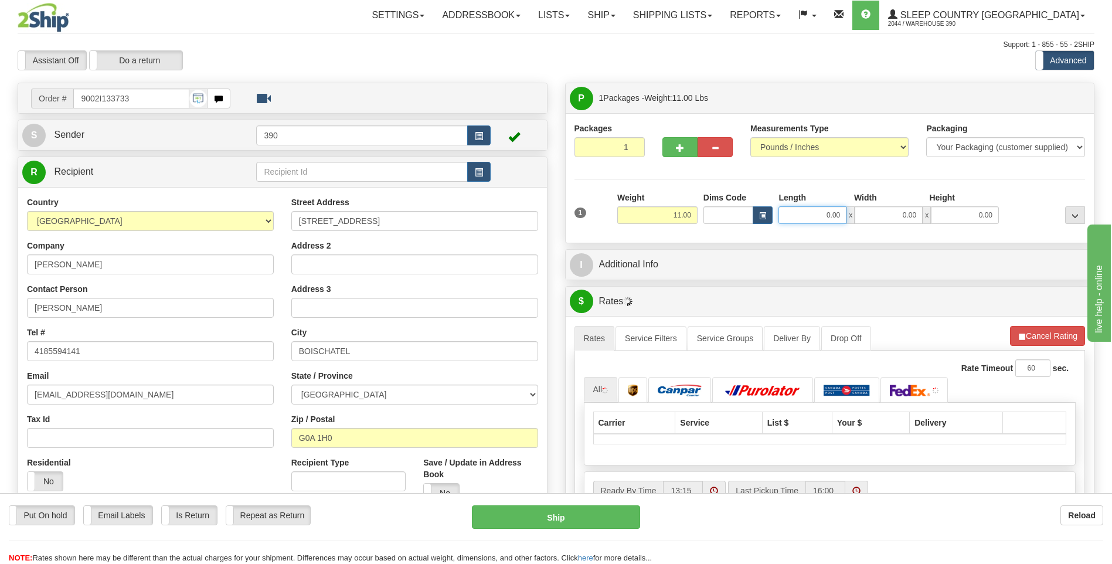
click at [798, 216] on input "0.00" at bounding box center [812, 215] width 68 height 18
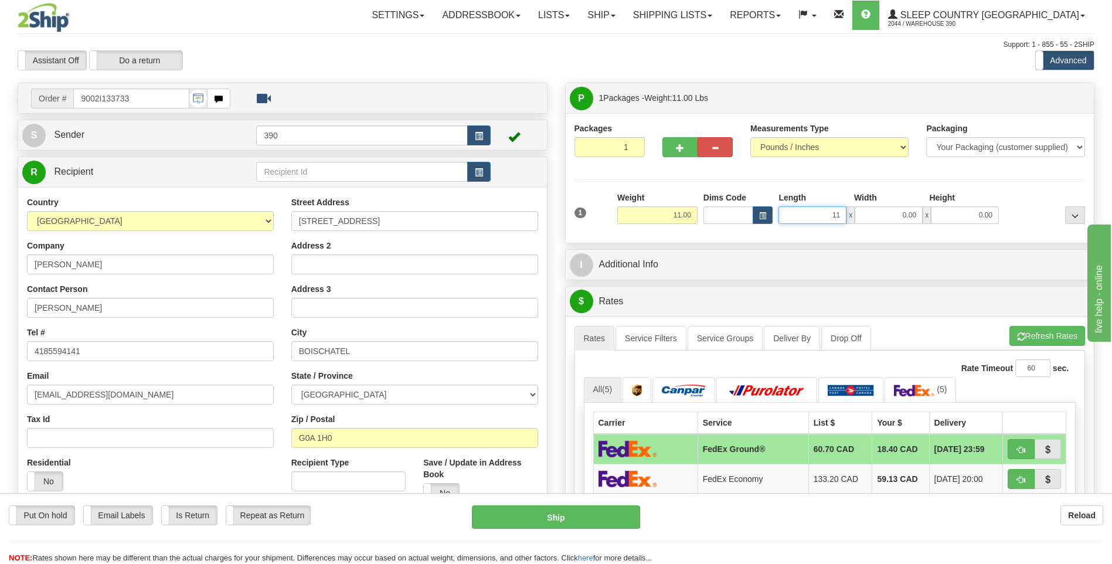
type input "11.00"
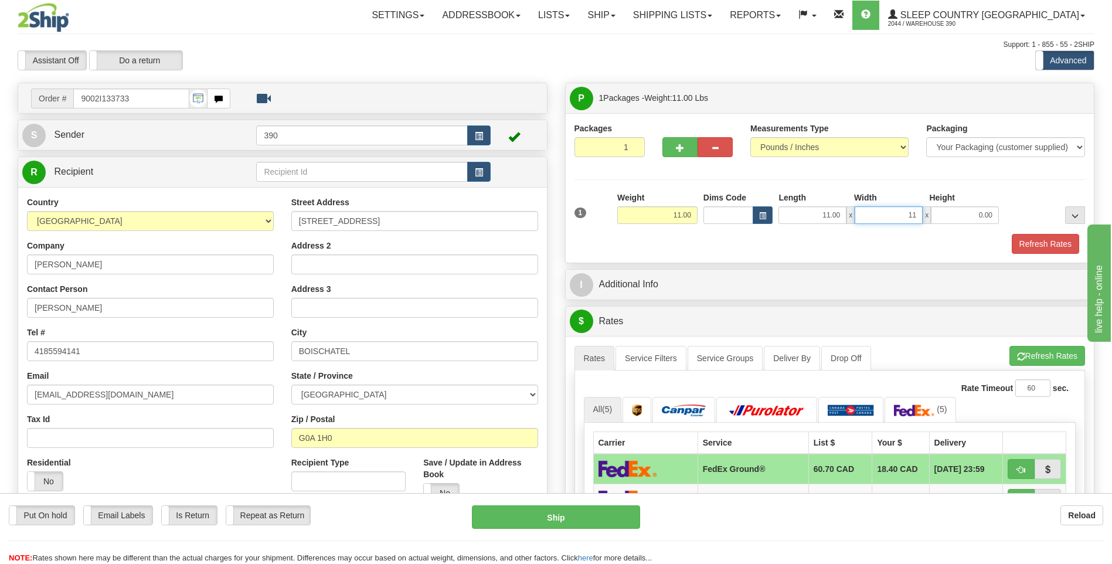
type input "11.00"
type input "9.00"
click at [1023, 350] on button "Refresh Rates" at bounding box center [1047, 356] width 76 height 20
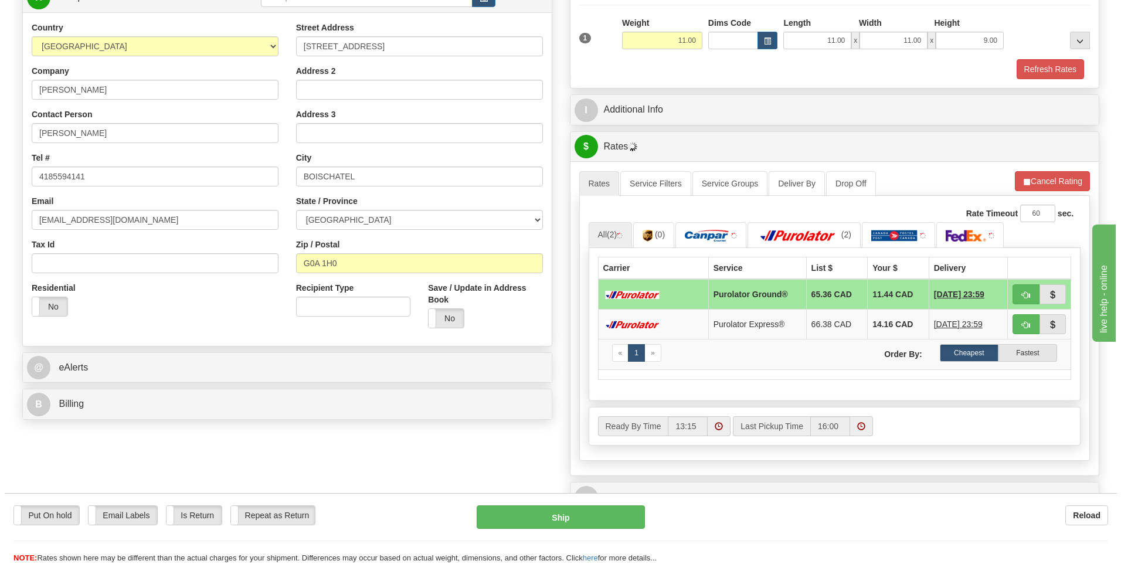
scroll to position [176, 0]
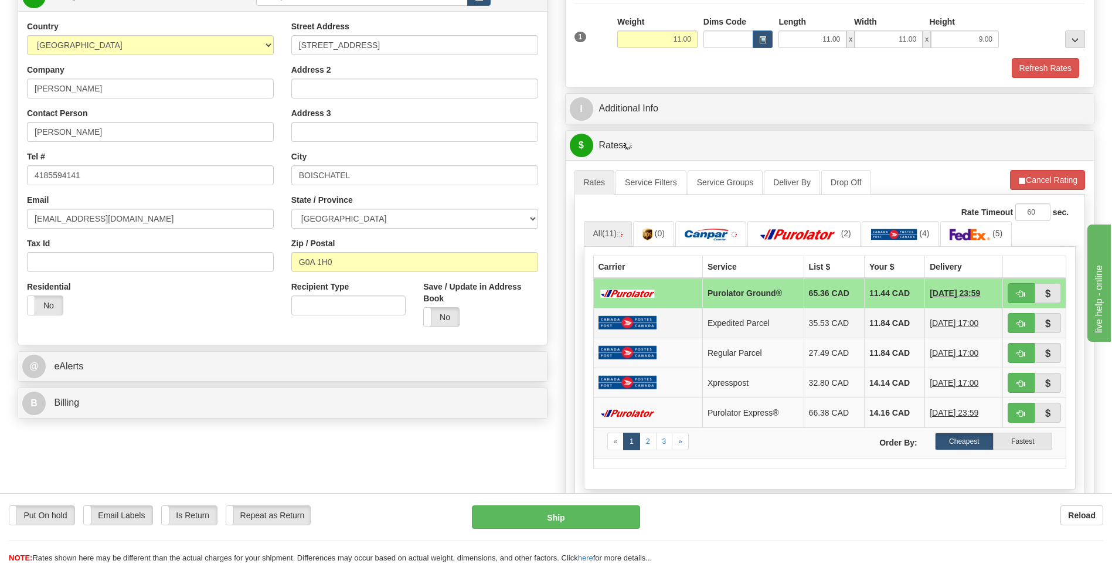
click at [879, 322] on td "11.84 CAD" at bounding box center [894, 323] width 60 height 30
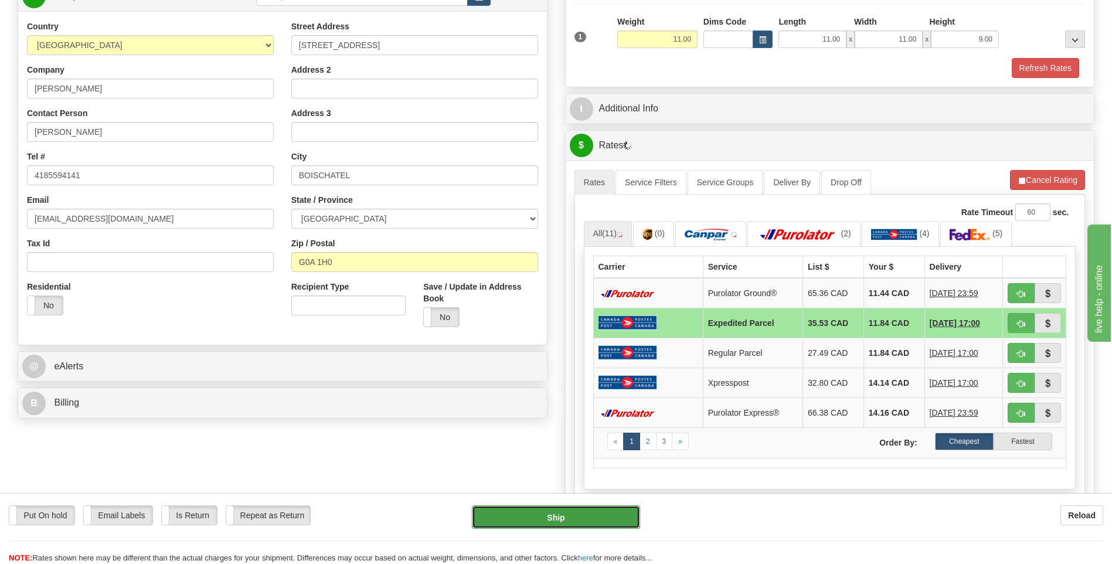
click at [594, 517] on button "Ship" at bounding box center [556, 516] width 168 height 23
type input "DOM.EP"
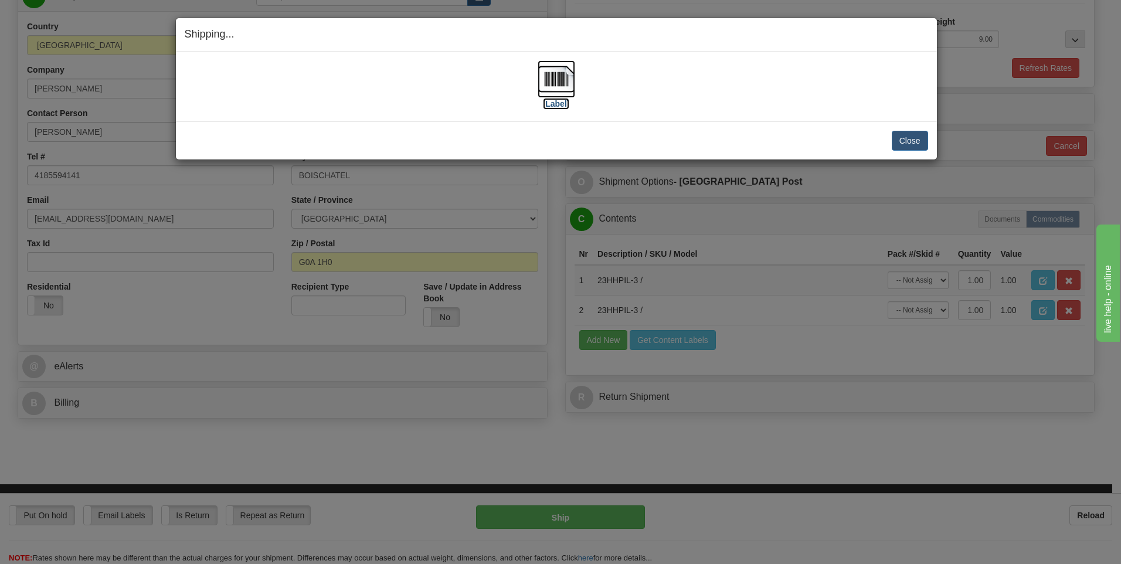
click at [549, 80] on img at bounding box center [557, 79] width 38 height 38
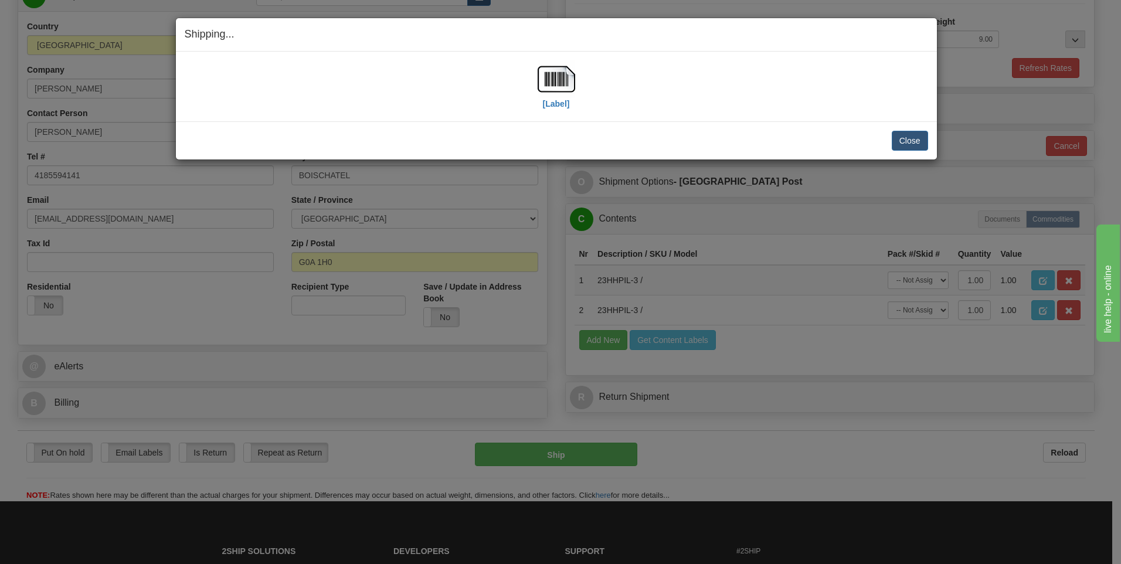
drag, startPoint x: 279, startPoint y: 67, endPoint x: 260, endPoint y: 107, distance: 44.3
click at [261, 107] on div "[Label]" at bounding box center [556, 86] width 743 height 52
click at [903, 137] on button "Close" at bounding box center [910, 141] width 36 height 20
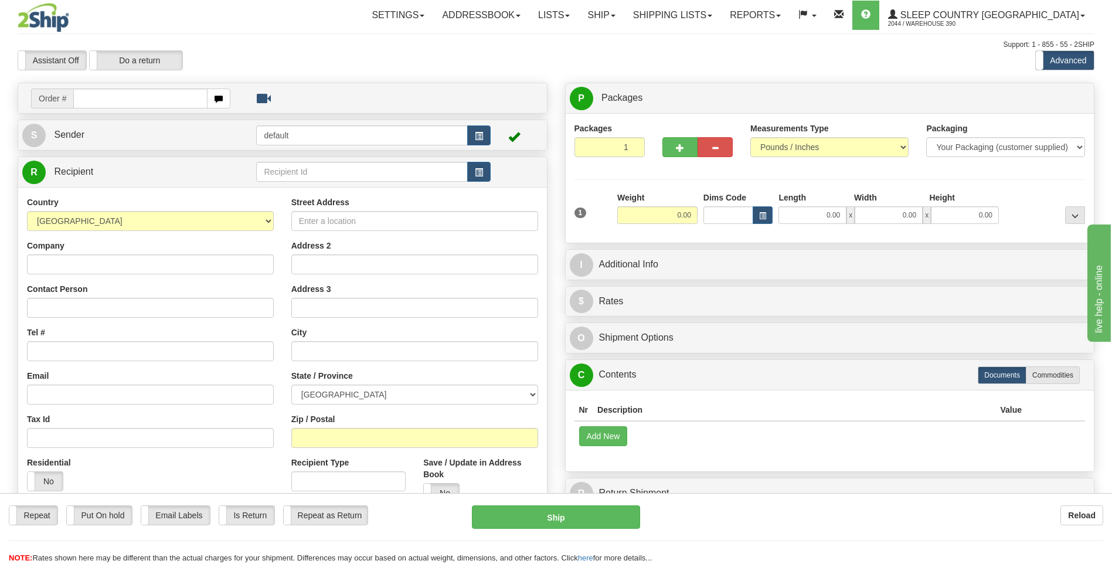
click at [172, 96] on input "text" at bounding box center [140, 99] width 134 height 20
click at [157, 95] on input "text" at bounding box center [140, 99] width 134 height 20
type input "9002I133786"
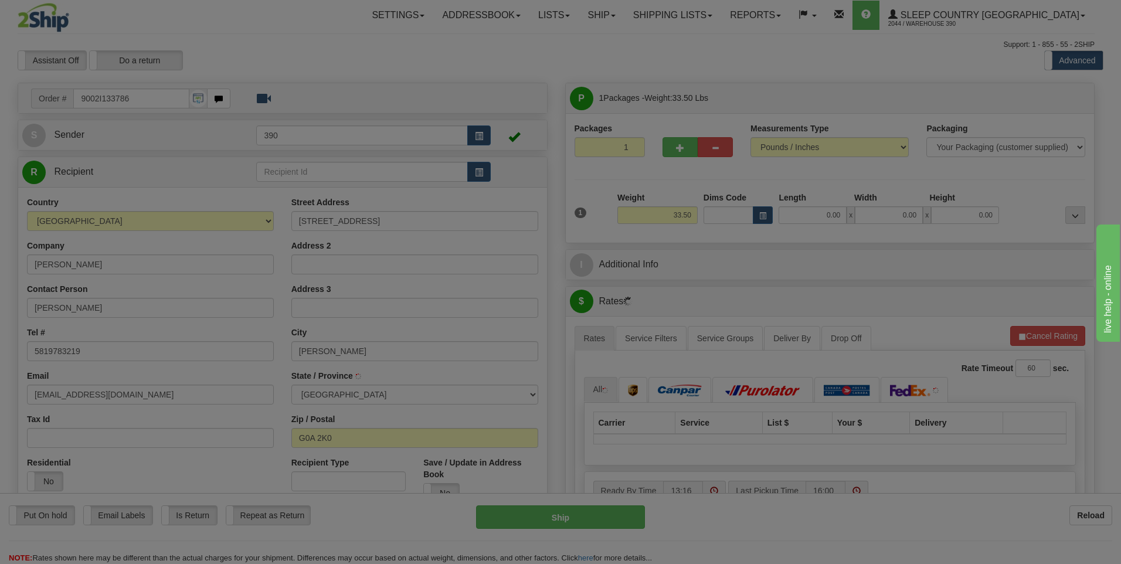
type input "L'ANGE GARDIEN"
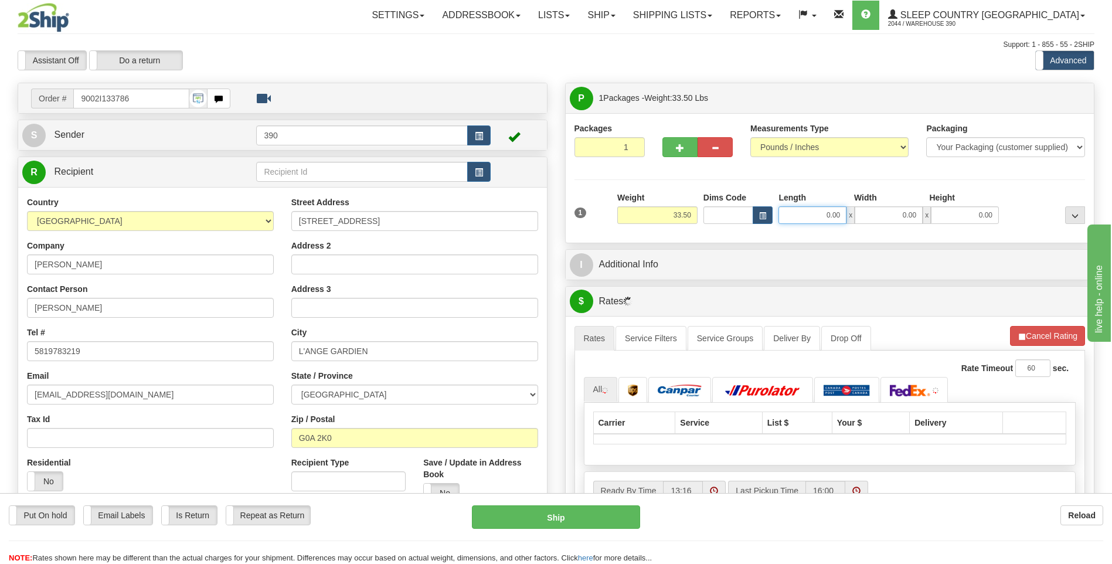
click at [812, 217] on input "0.00" at bounding box center [812, 215] width 68 height 18
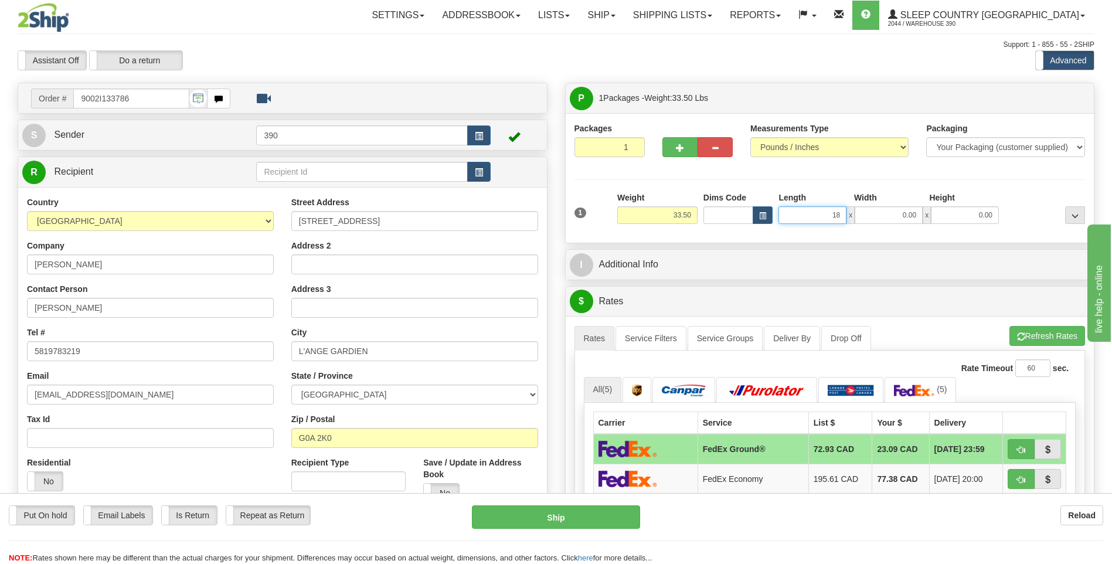
type input "18.00"
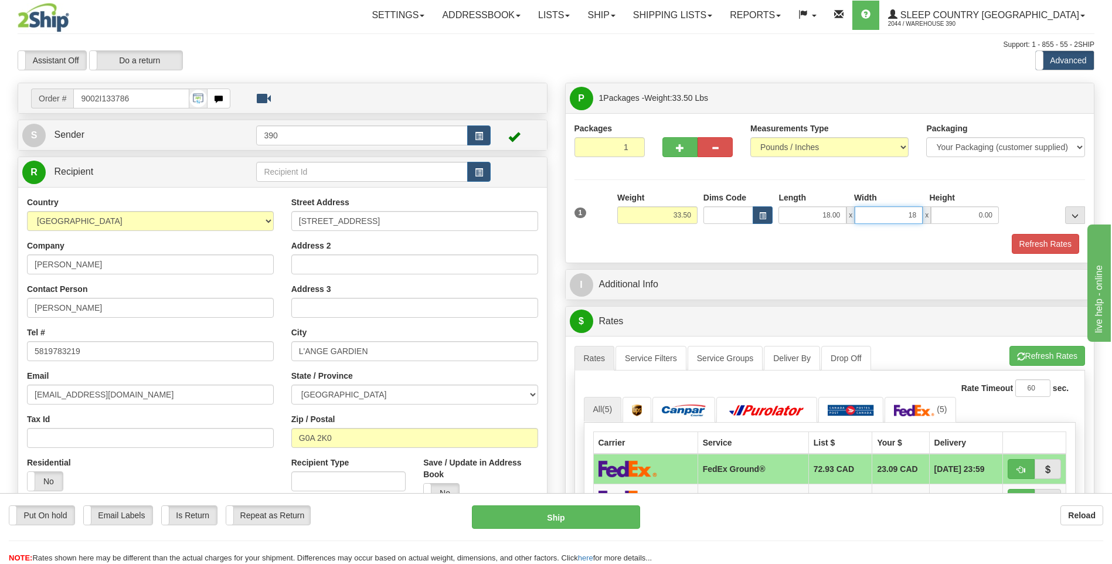
type input "18.00"
type input "37.00"
click at [1017, 358] on span "button" at bounding box center [1021, 357] width 8 height 8
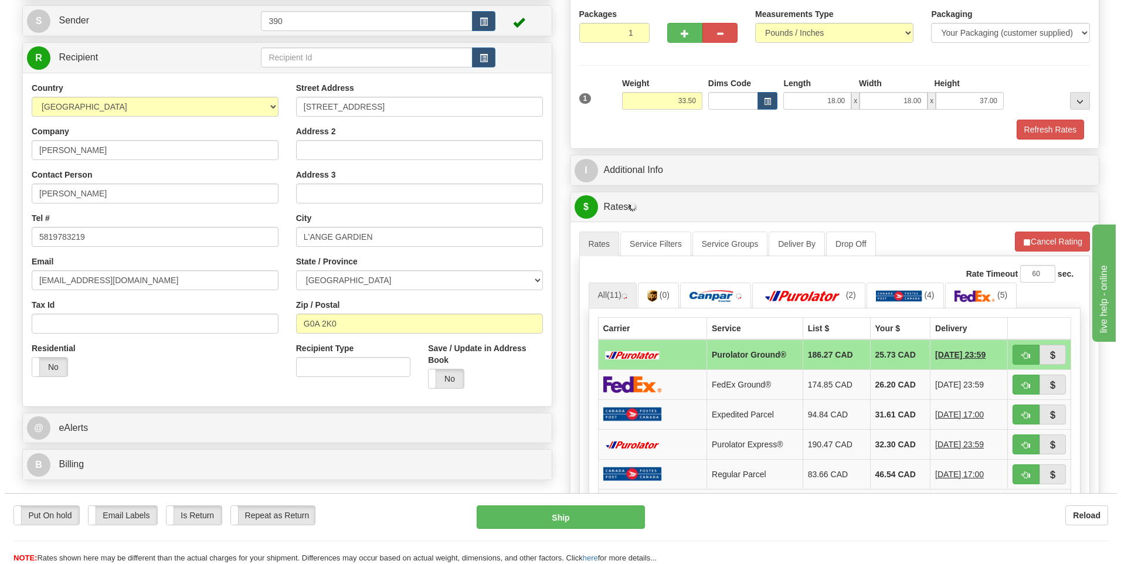
scroll to position [117, 0]
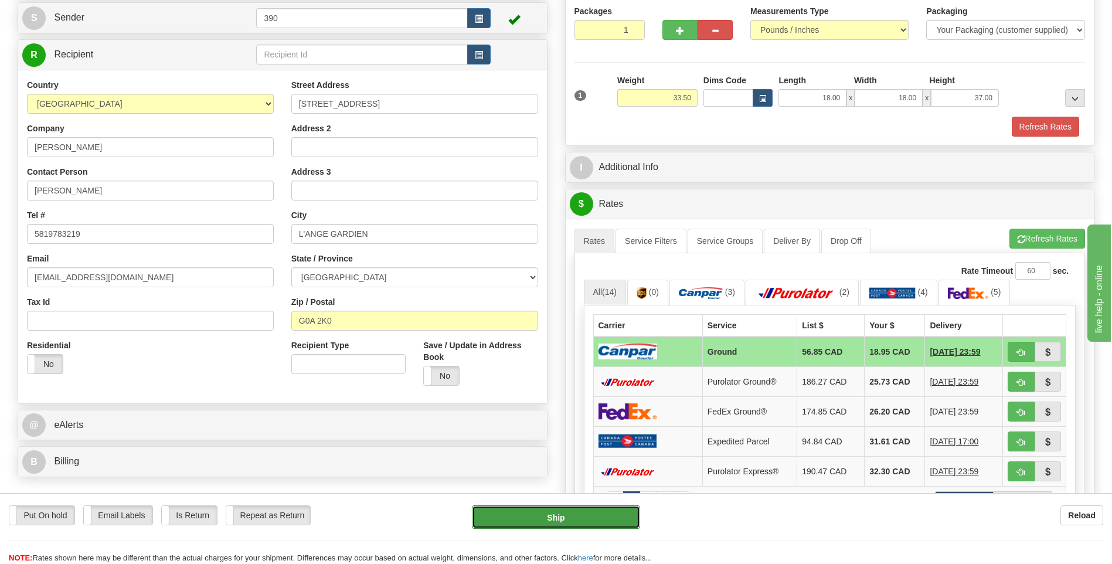
click at [591, 521] on button "Ship" at bounding box center [556, 516] width 168 height 23
type input "1"
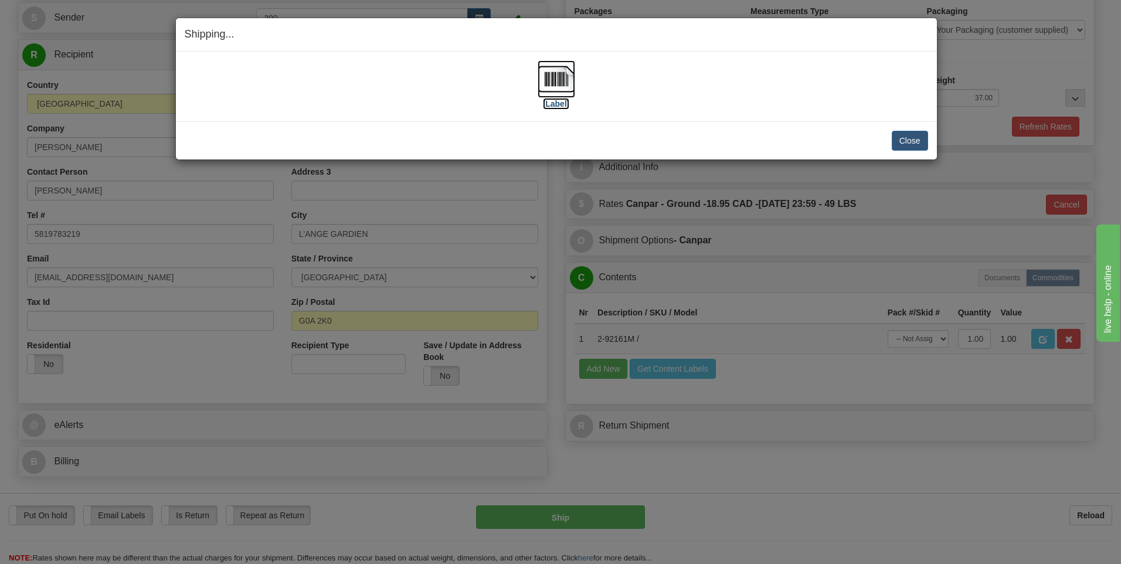
click at [559, 77] on img at bounding box center [557, 79] width 38 height 38
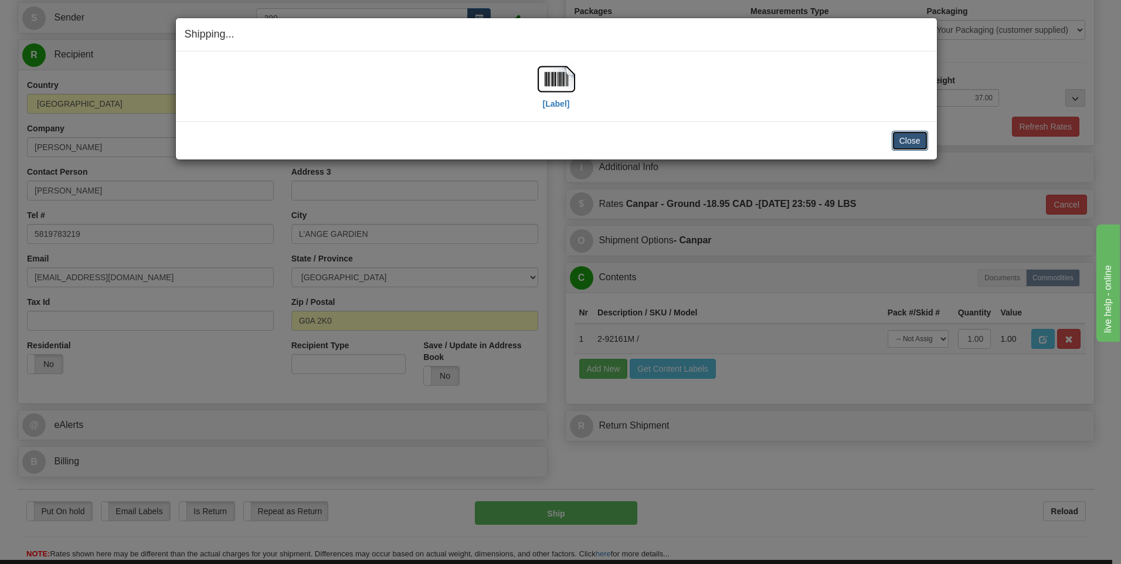
click at [902, 137] on button "Close" at bounding box center [910, 141] width 36 height 20
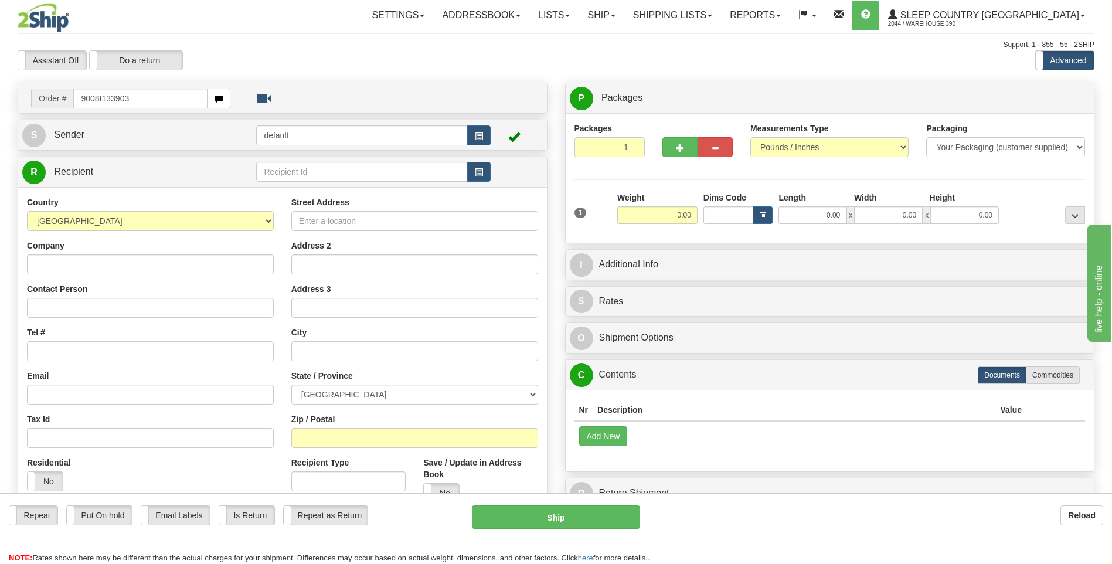
type input "9008I133903"
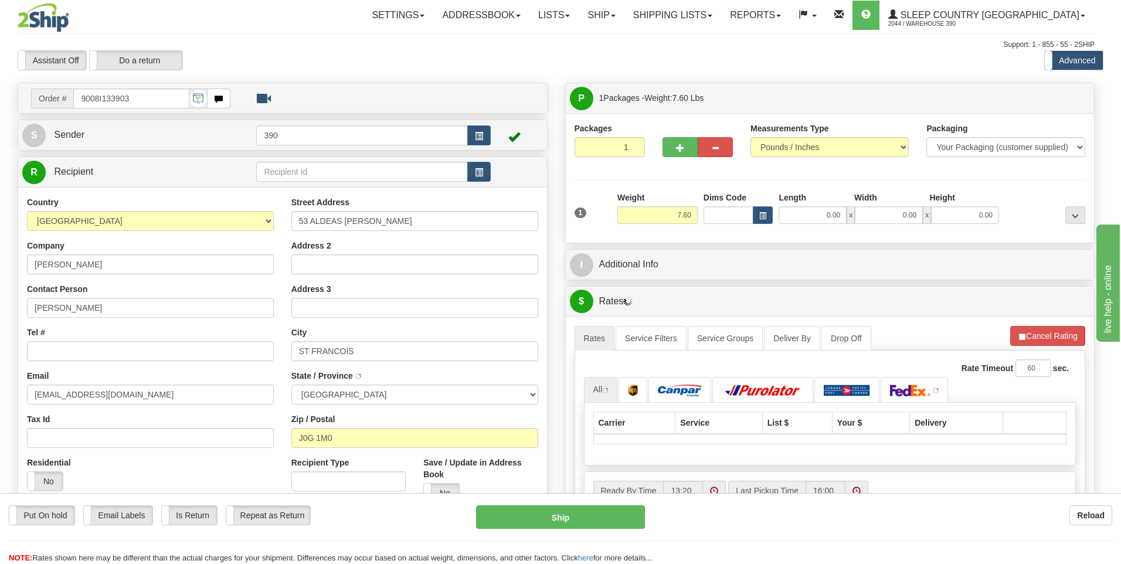
type input "[GEOGRAPHIC_DATA]"
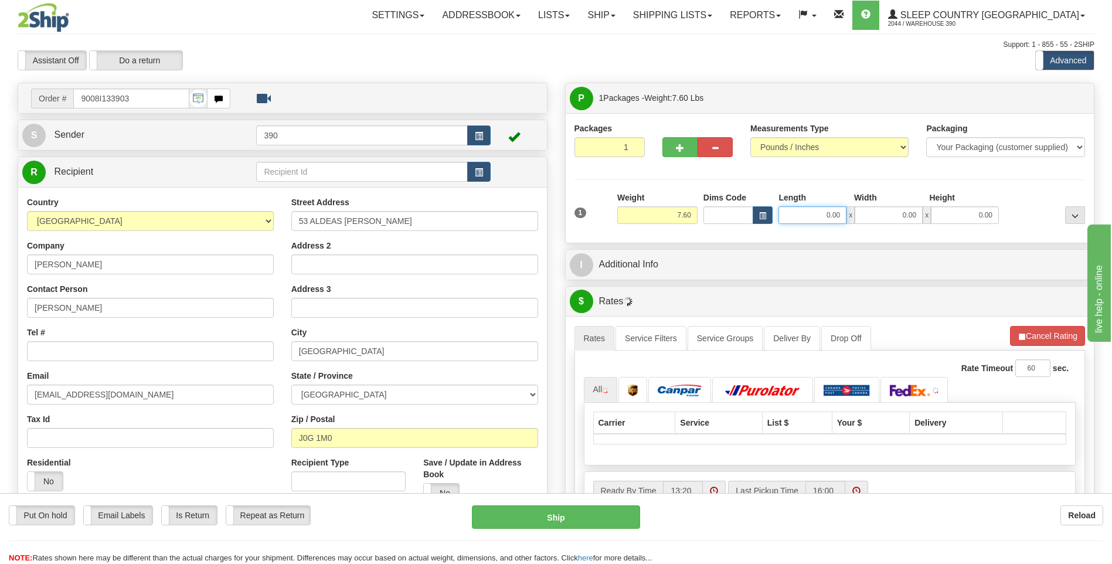
click at [808, 216] on input "0.00" at bounding box center [812, 215] width 68 height 18
type input "28.00"
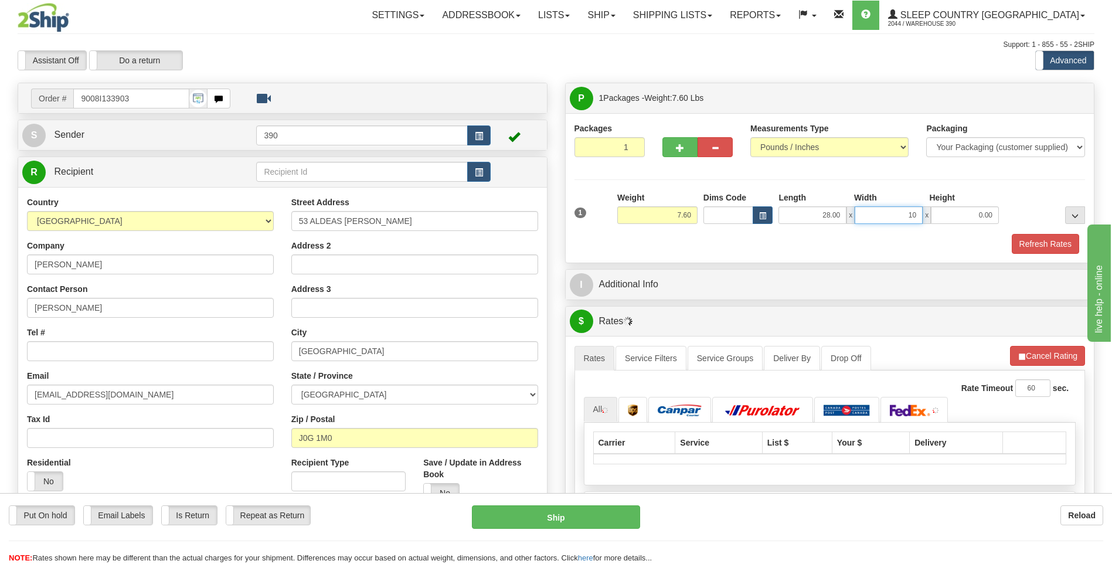
type input "10.00"
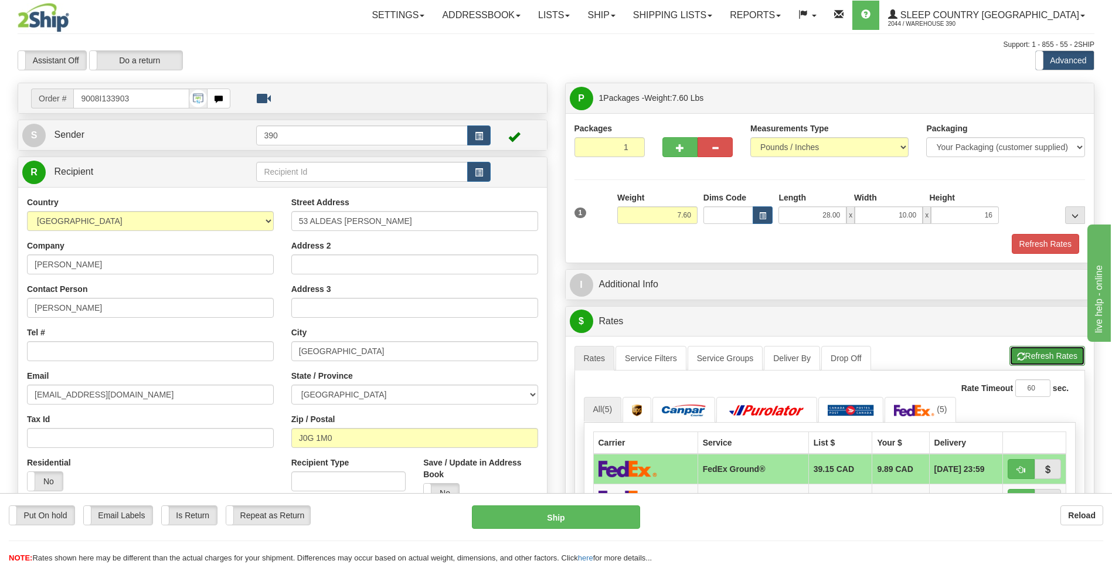
type input "16.00"
click at [1019, 351] on button "Refresh Rates" at bounding box center [1047, 356] width 76 height 20
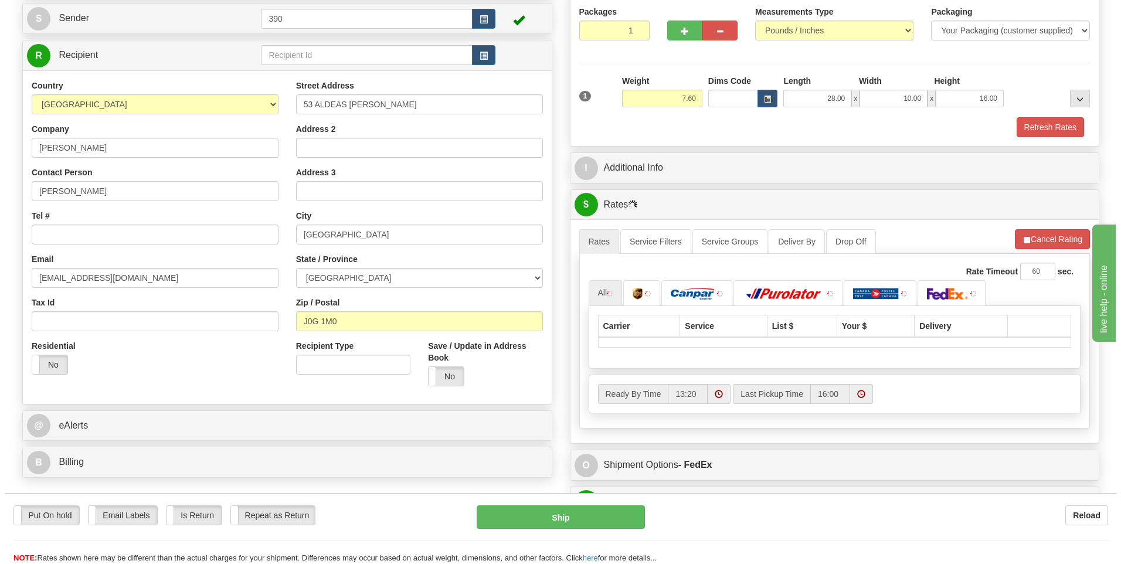
scroll to position [117, 0]
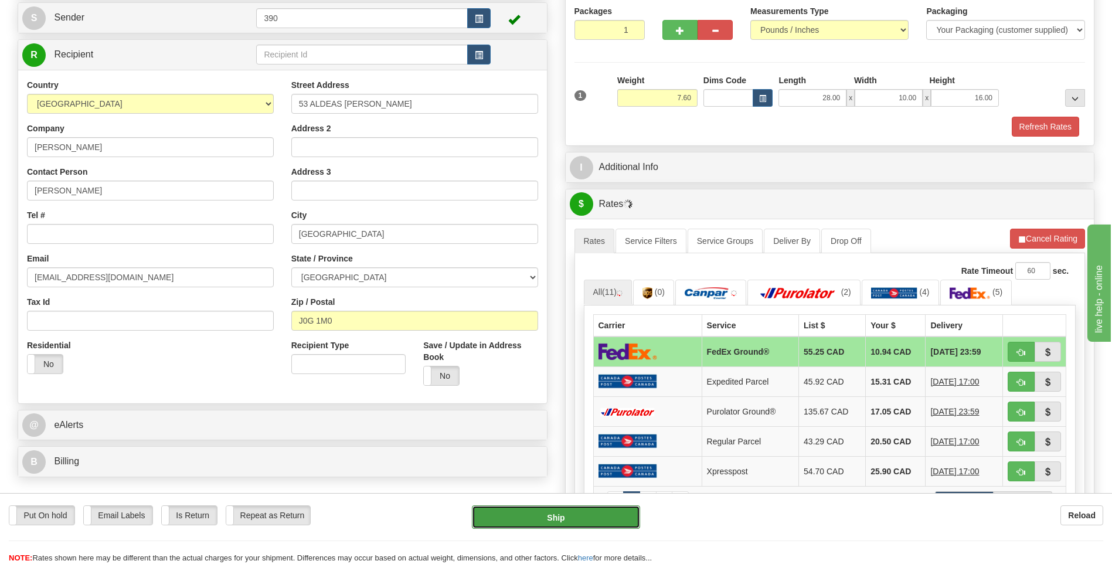
click at [597, 517] on button "Ship" at bounding box center [556, 516] width 168 height 23
type input "92"
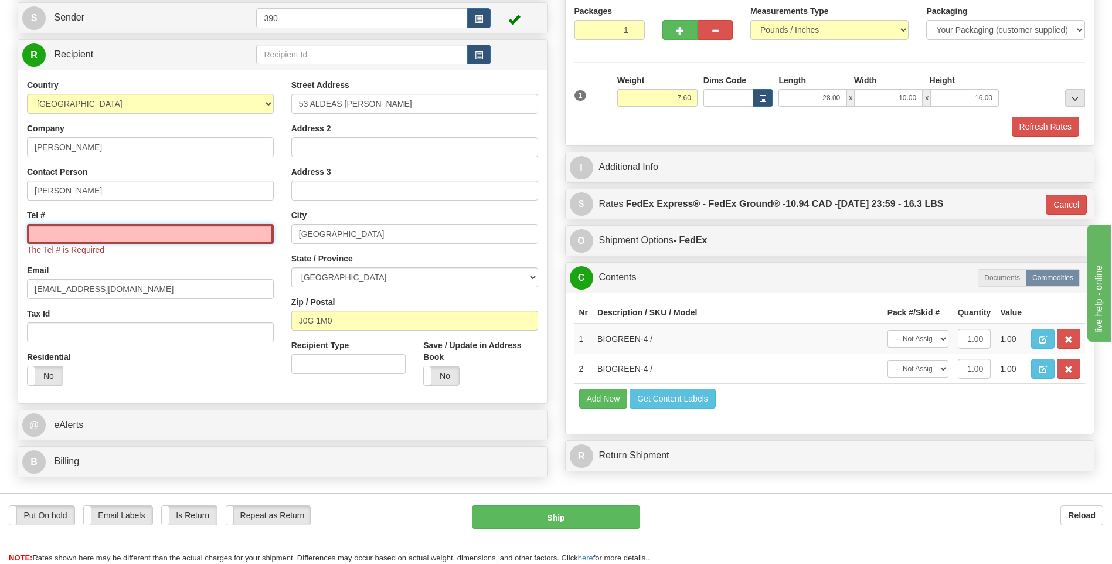
click at [221, 237] on input "Tel #" at bounding box center [150, 234] width 247 height 20
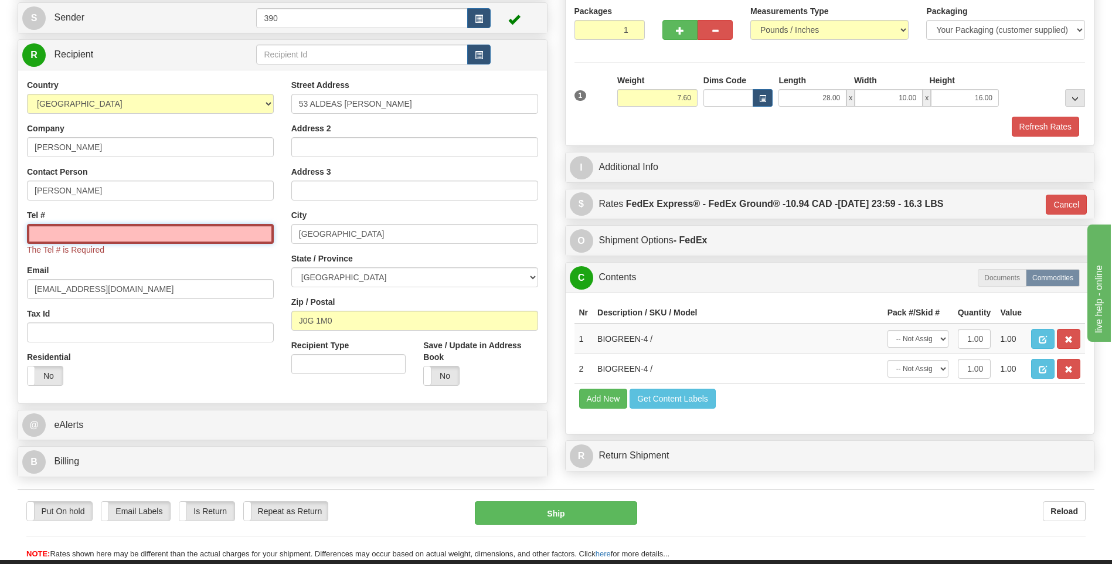
type input "4182619824"
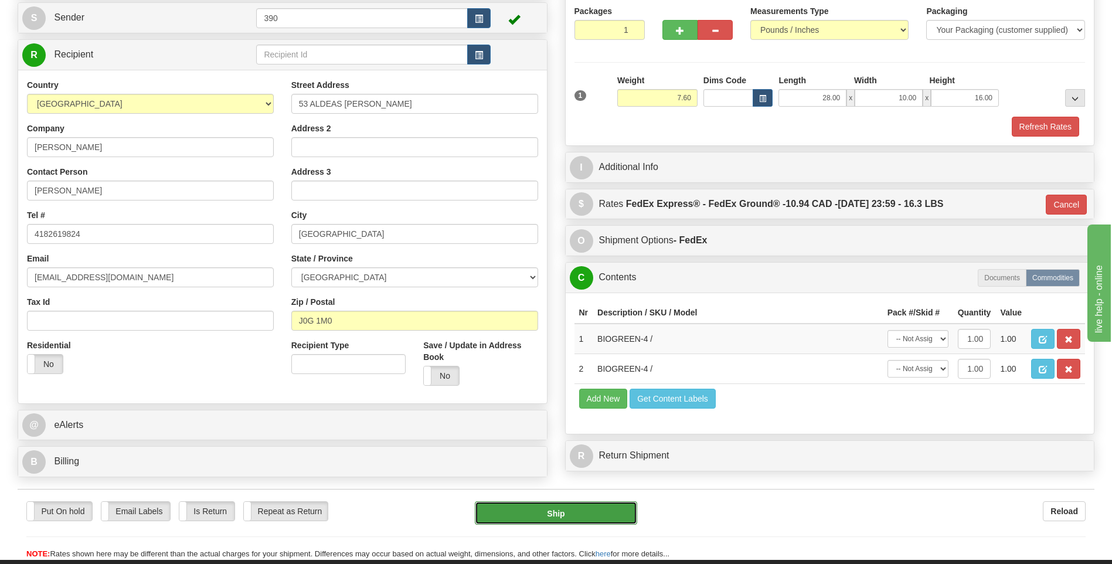
click at [518, 509] on button "Ship" at bounding box center [556, 512] width 162 height 23
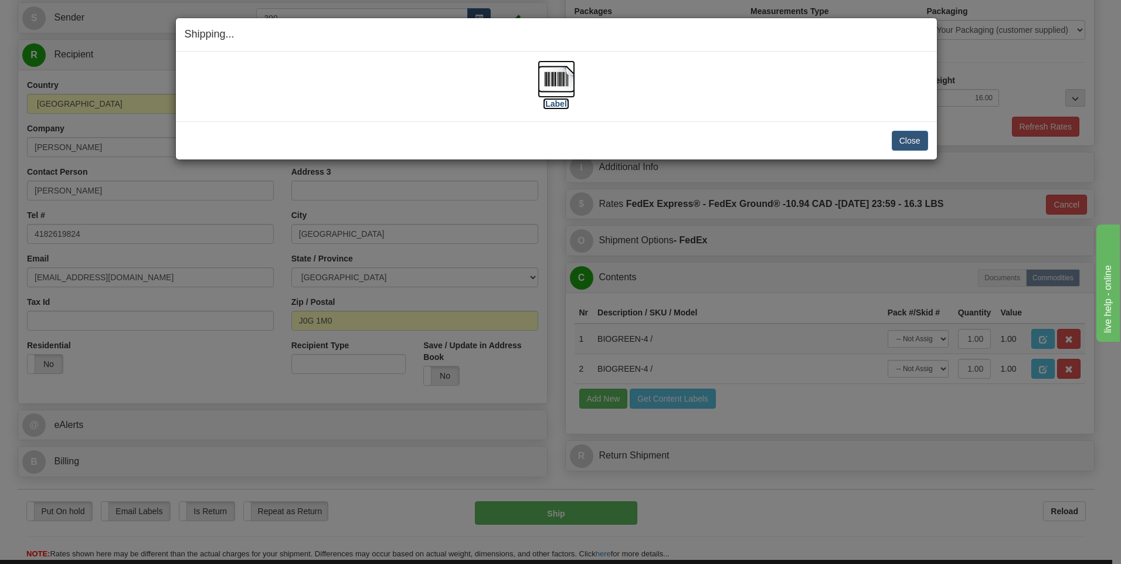
click at [555, 83] on img at bounding box center [557, 79] width 38 height 38
click at [914, 144] on button "Close" at bounding box center [910, 141] width 36 height 20
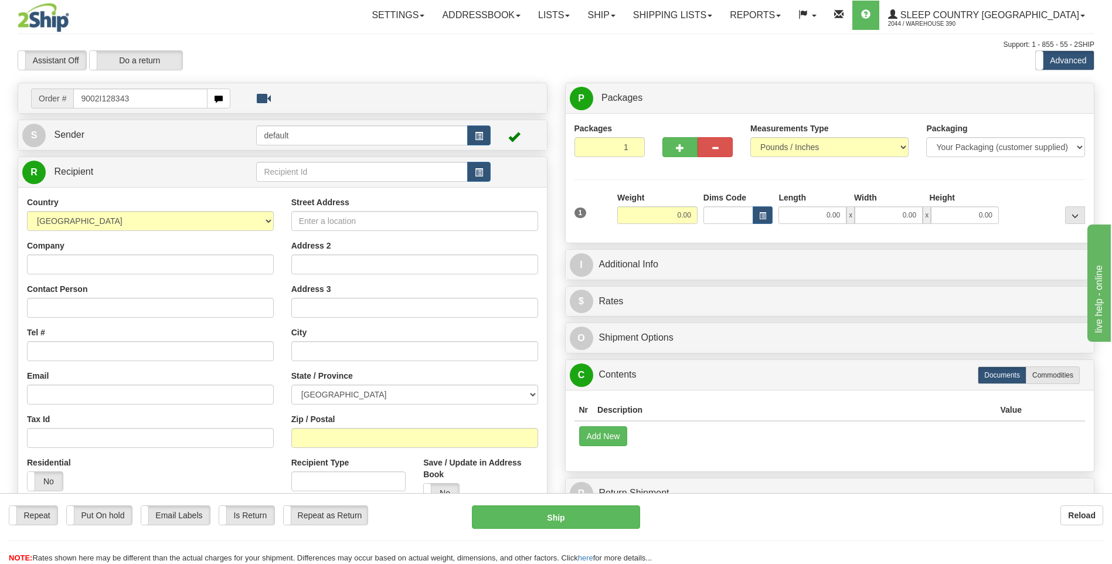
type input "9002I128343"
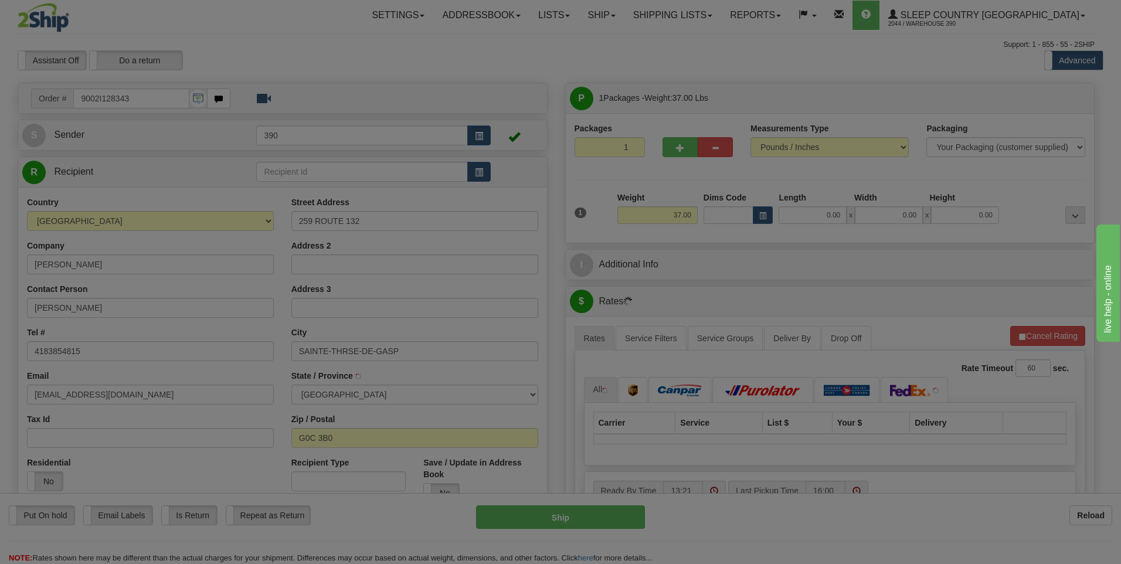
type input "SAINTE-[PERSON_NAME]-DE-GASPE"
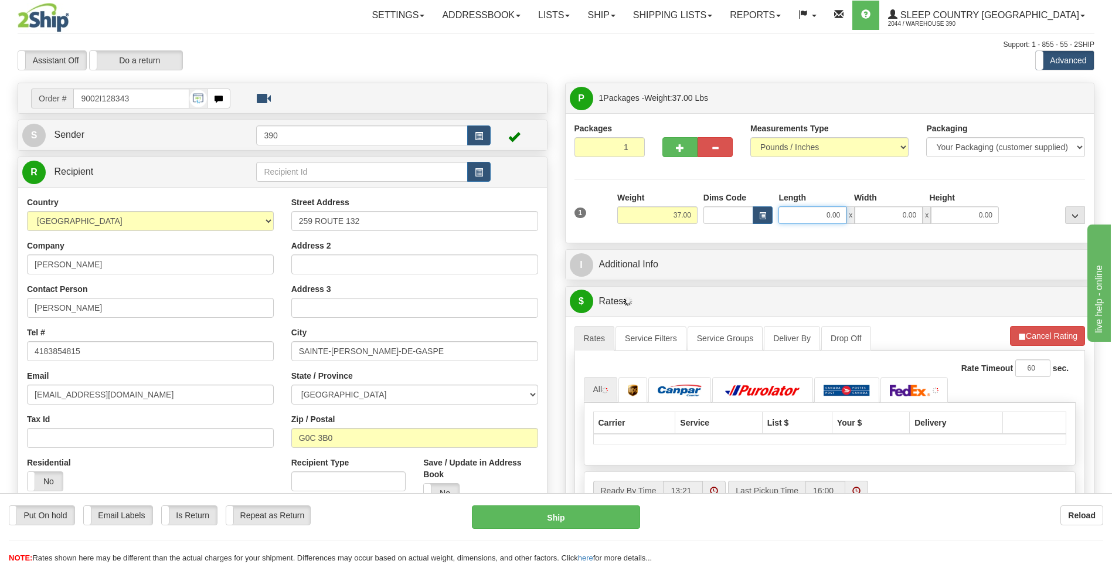
click at [810, 215] on input "0.00" at bounding box center [812, 215] width 68 height 18
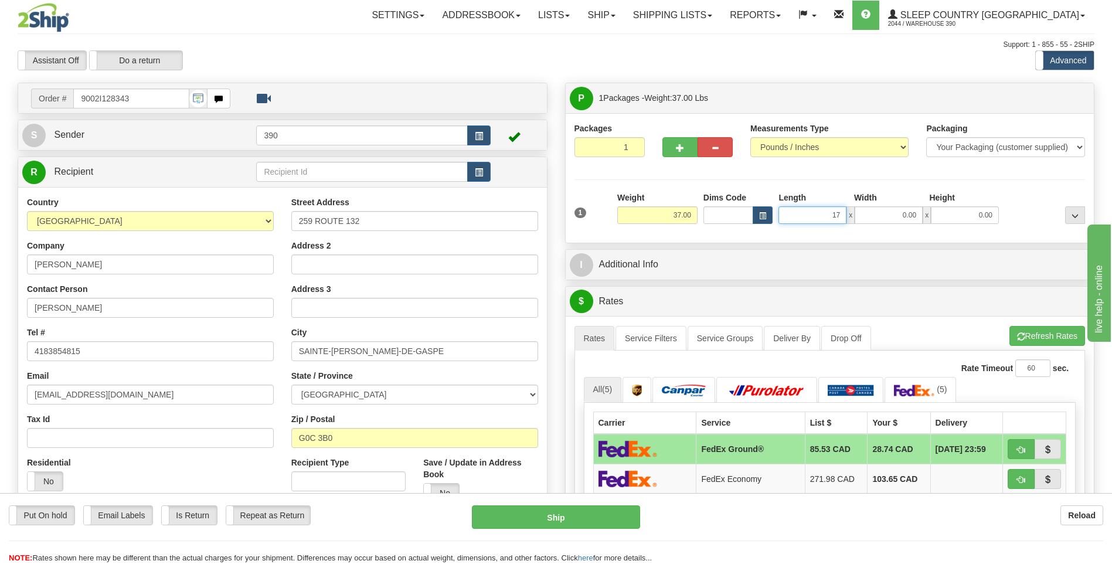
type input "17.00"
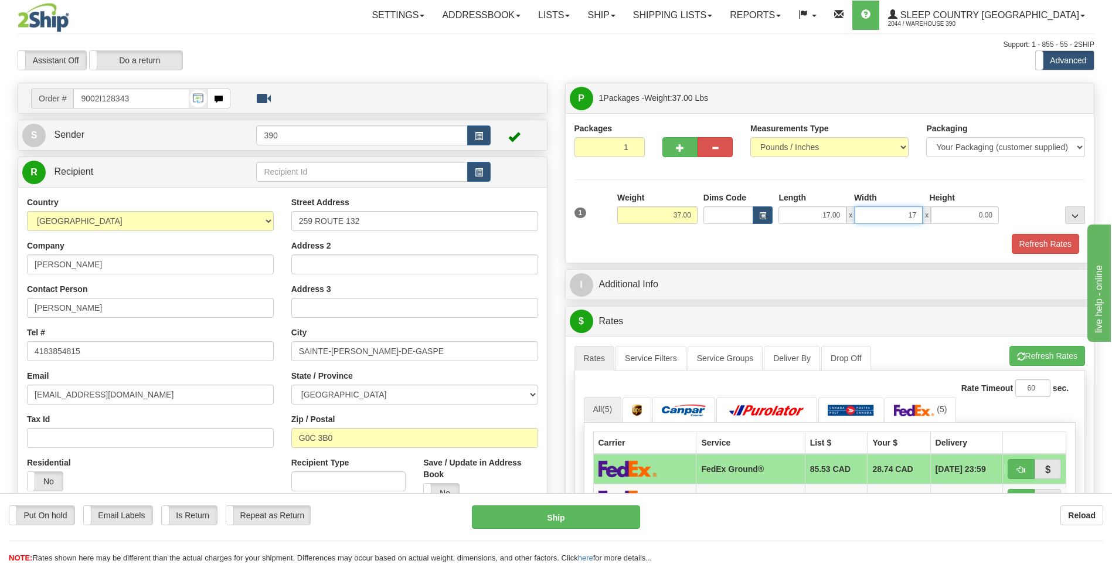
type input "17.00"
type input "38.00"
click at [1017, 355] on span "button" at bounding box center [1021, 357] width 8 height 8
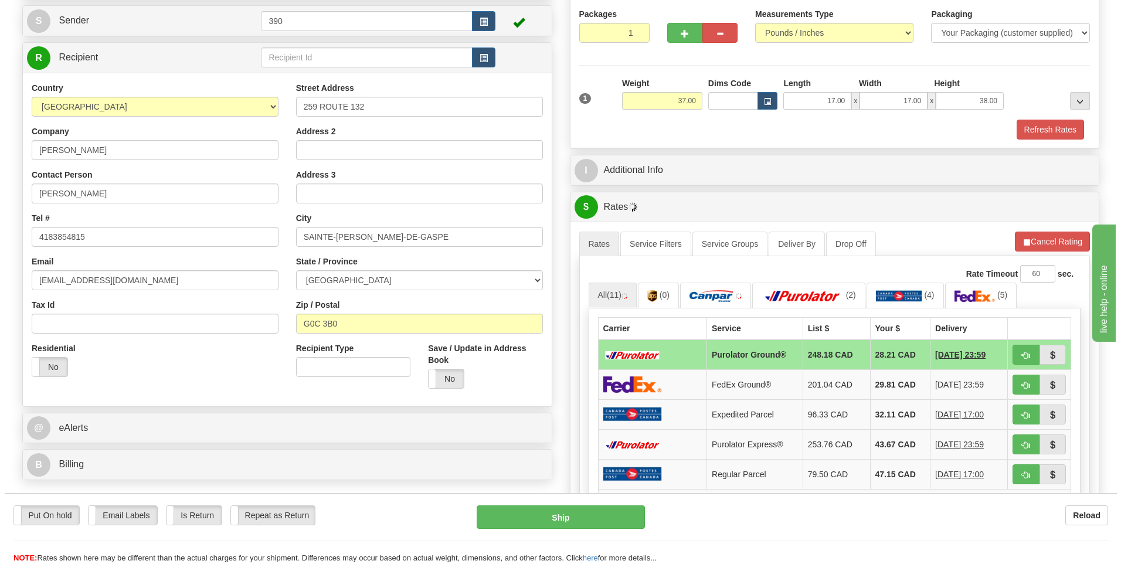
scroll to position [117, 0]
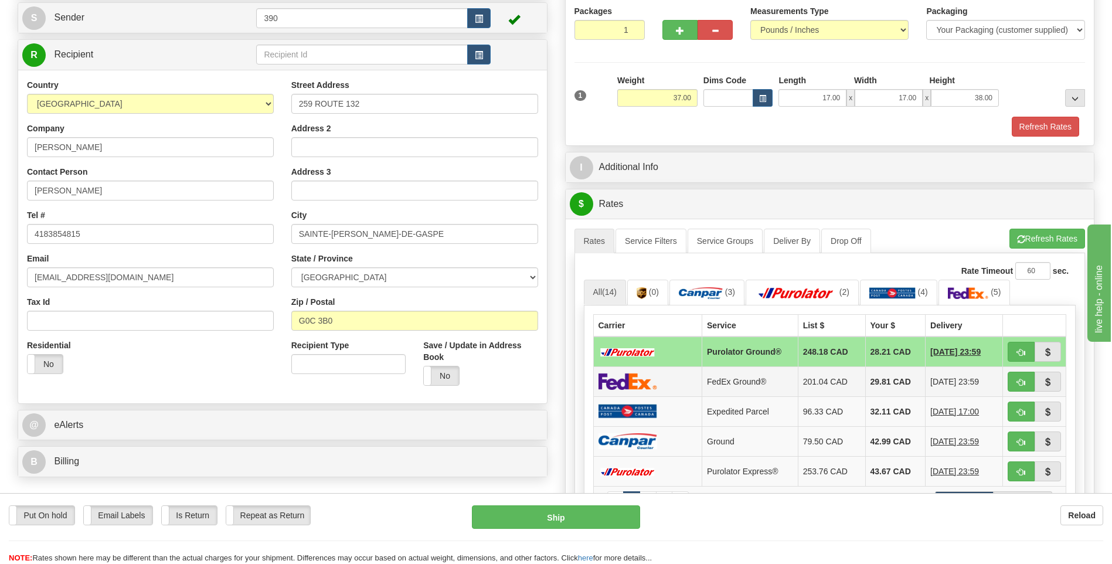
click at [881, 379] on td "29.81 CAD" at bounding box center [895, 381] width 60 height 30
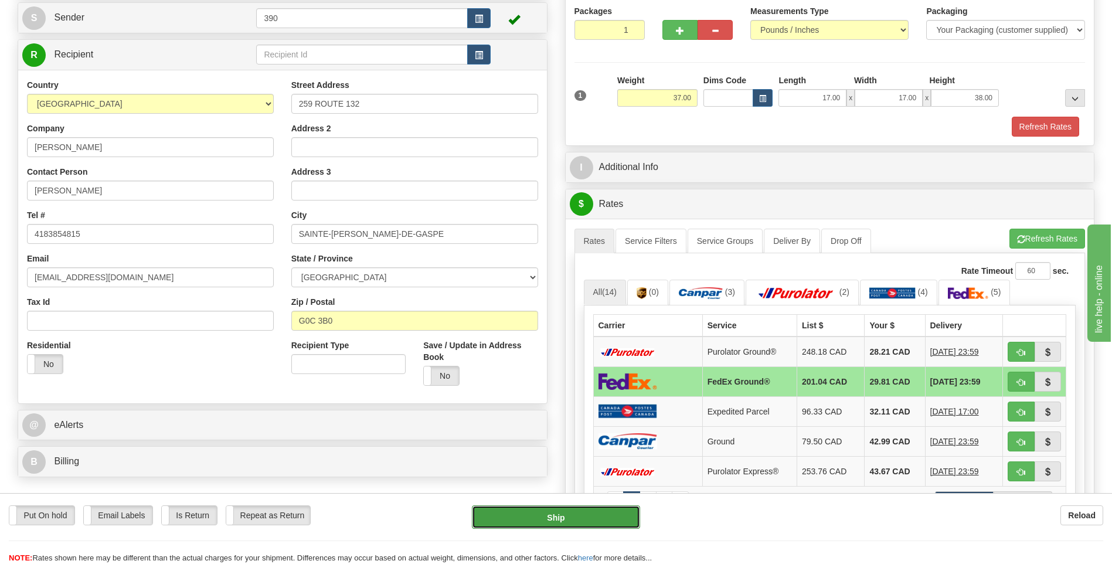
click at [589, 523] on button "Ship" at bounding box center [556, 516] width 168 height 23
type input "92"
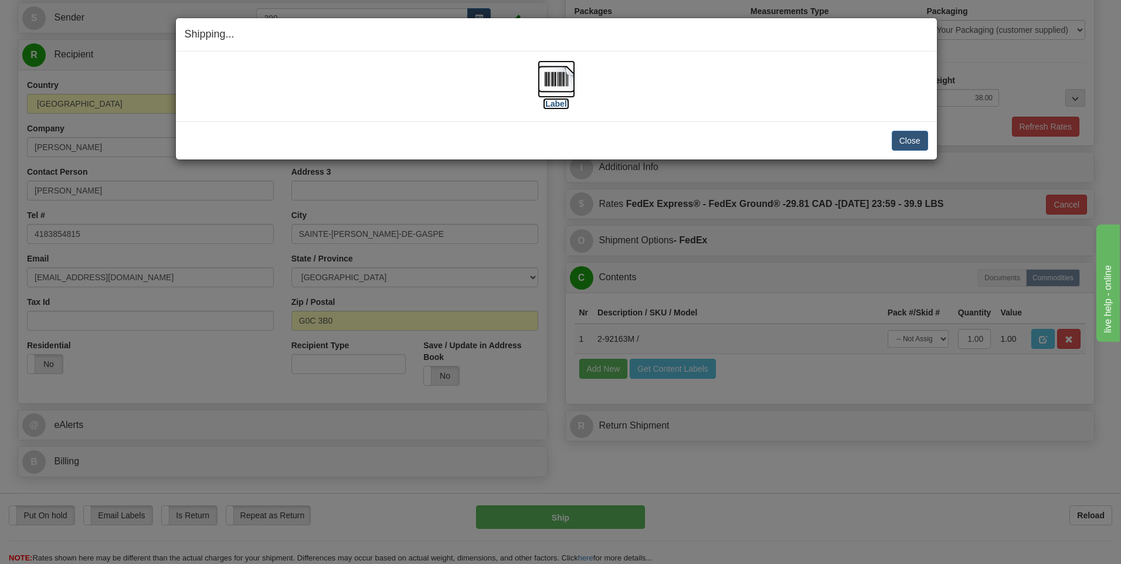
click at [556, 79] on img at bounding box center [557, 79] width 38 height 38
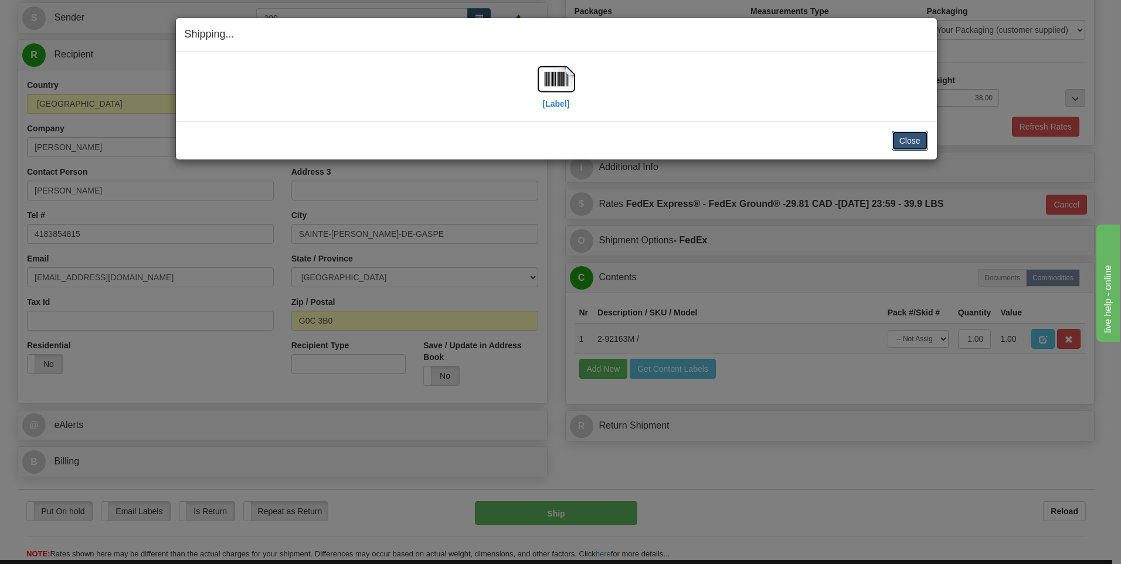
click at [921, 145] on button "Close" at bounding box center [910, 141] width 36 height 20
click at [906, 138] on button "Close" at bounding box center [910, 141] width 36 height 20
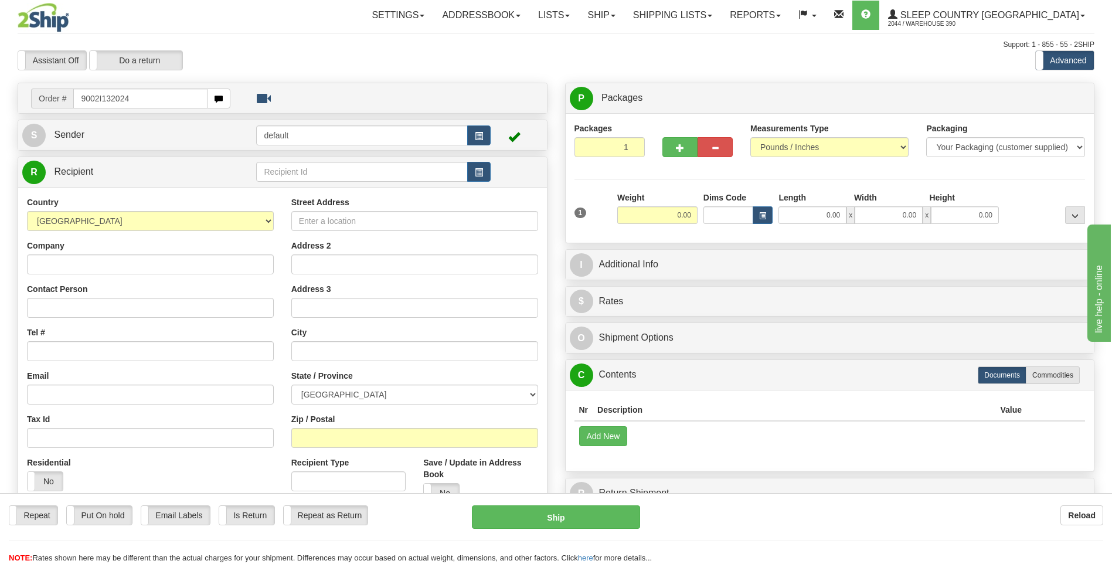
type input "9002I132024"
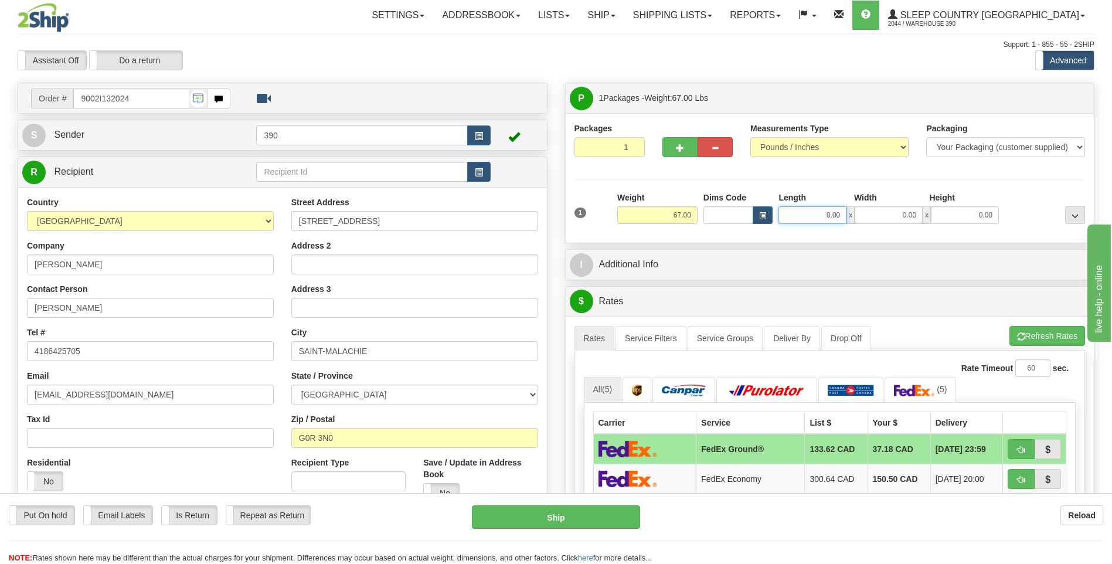
click at [801, 214] on input "0.00" at bounding box center [812, 215] width 68 height 18
type input "17.00"
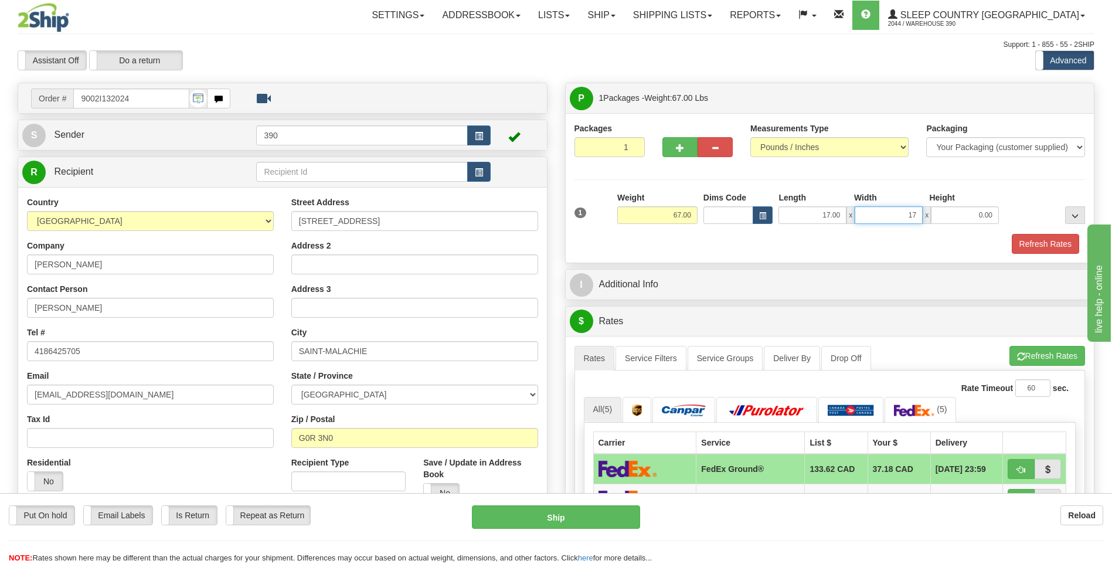
type input "17.00"
type input "38.00"
click at [1023, 358] on button "Refresh Rates" at bounding box center [1047, 356] width 76 height 20
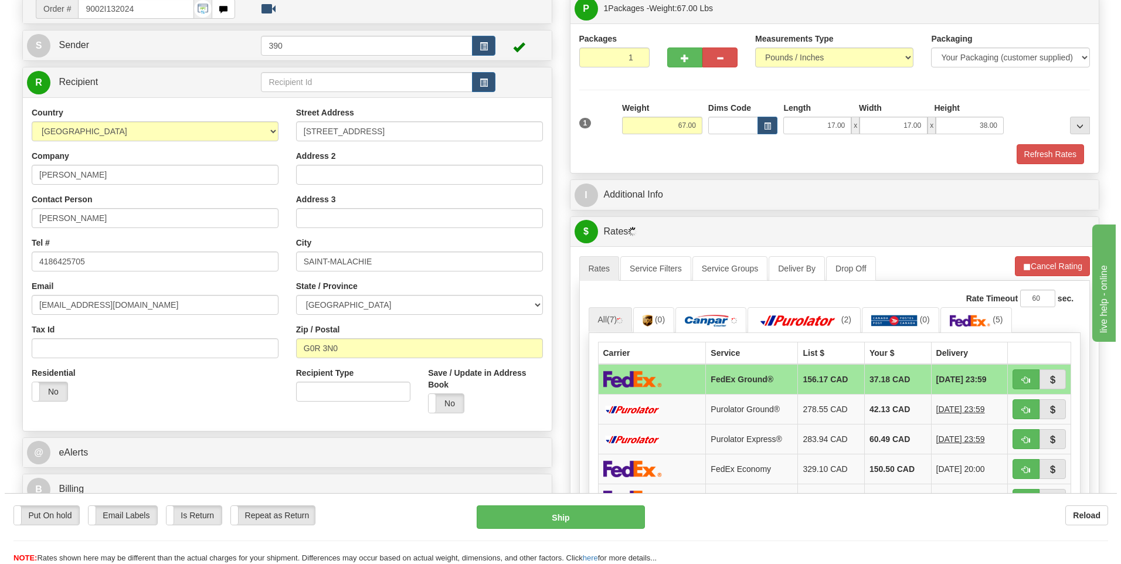
scroll to position [117, 0]
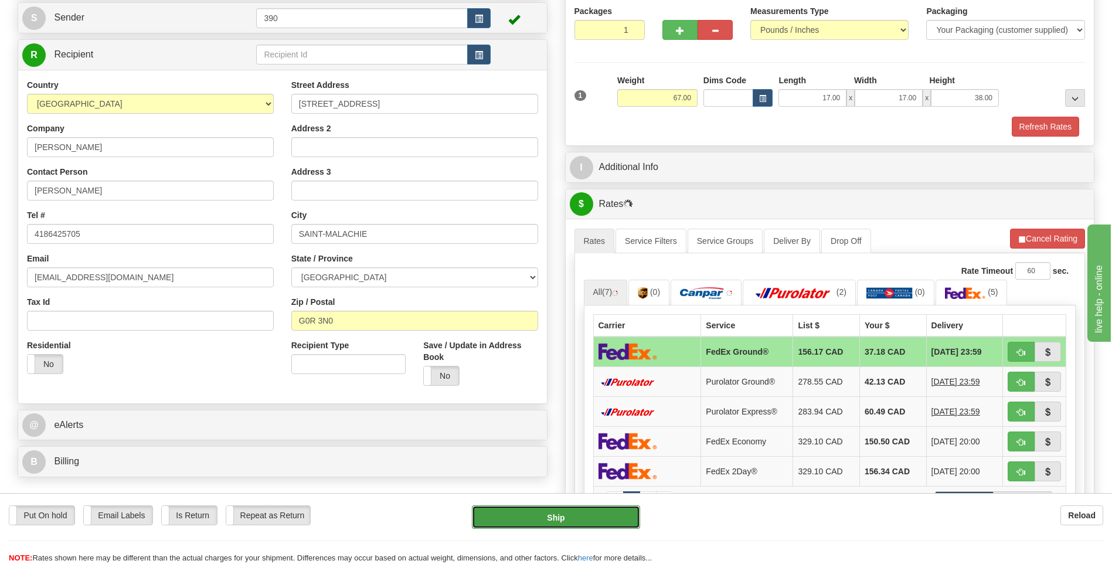
click at [577, 515] on button "Ship" at bounding box center [556, 516] width 168 height 23
type input "92"
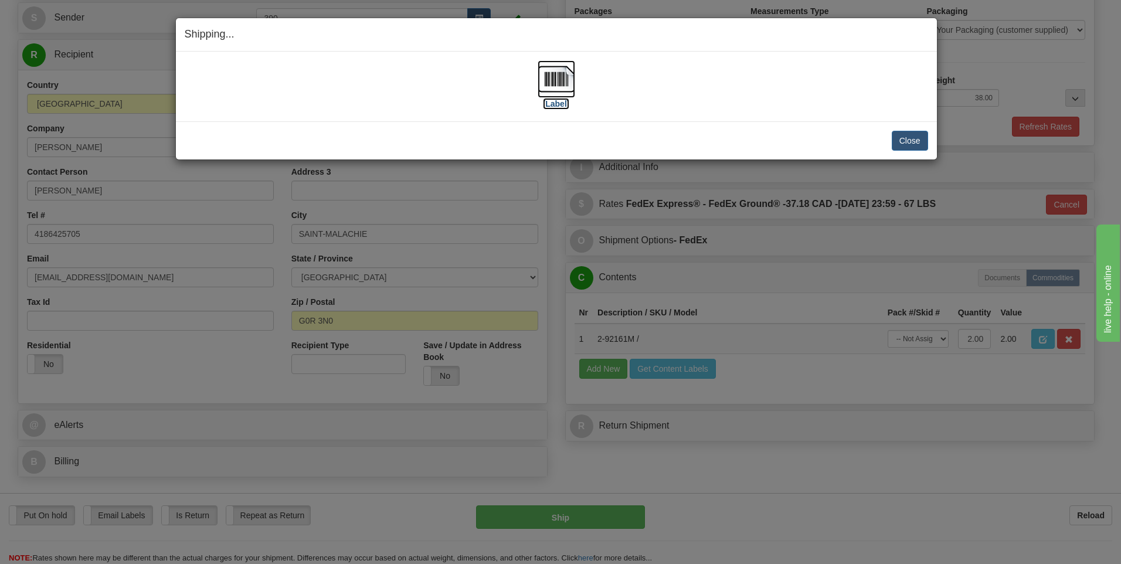
click at [557, 84] on img at bounding box center [557, 79] width 38 height 38
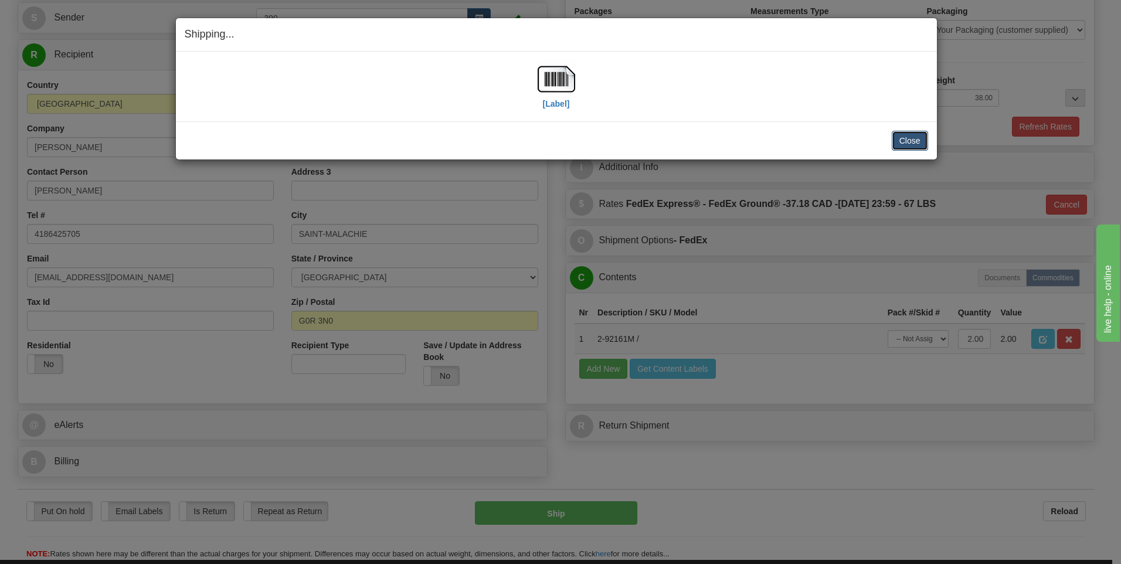
click at [912, 138] on button "Close" at bounding box center [910, 141] width 36 height 20
